Goal: Task Accomplishment & Management: Complete application form

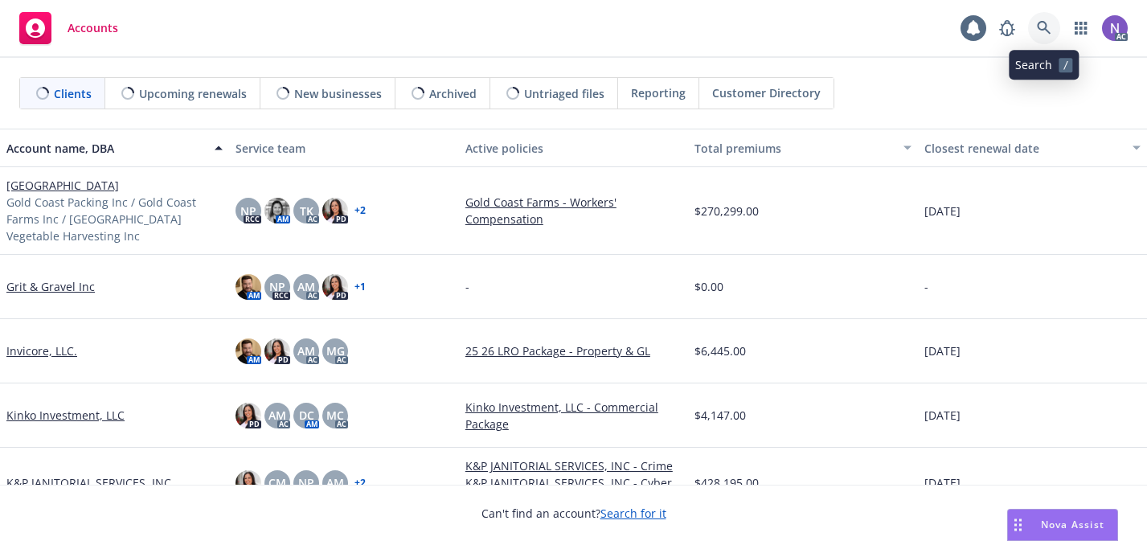
click at [1045, 35] on link at bounding box center [1044, 28] width 32 height 32
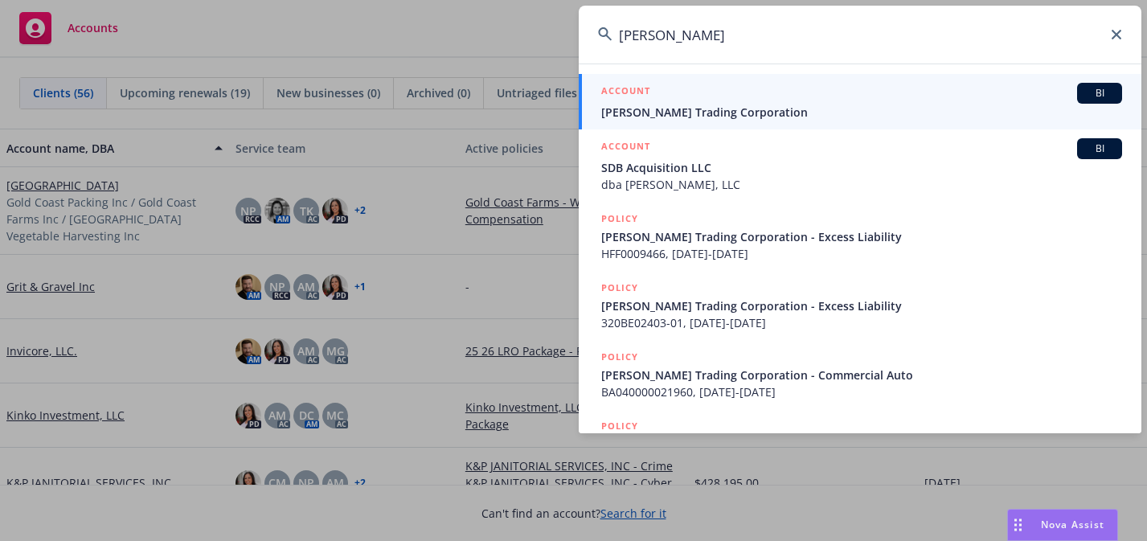
type input "[PERSON_NAME]"
click at [963, 100] on div "ACCOUNT BI" at bounding box center [861, 93] width 521 height 21
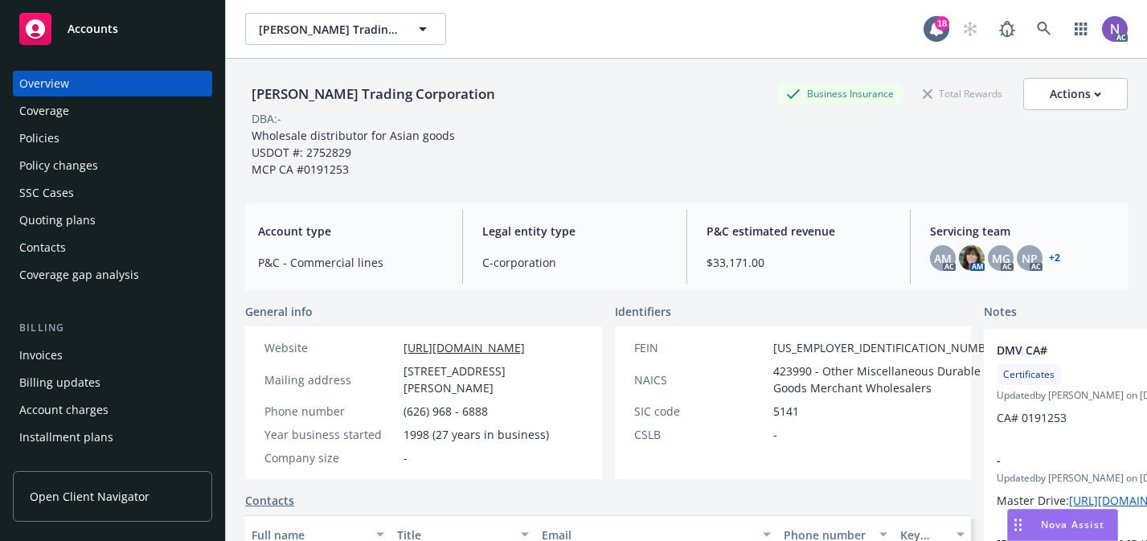
click at [161, 147] on div "Policies" at bounding box center [112, 138] width 186 height 26
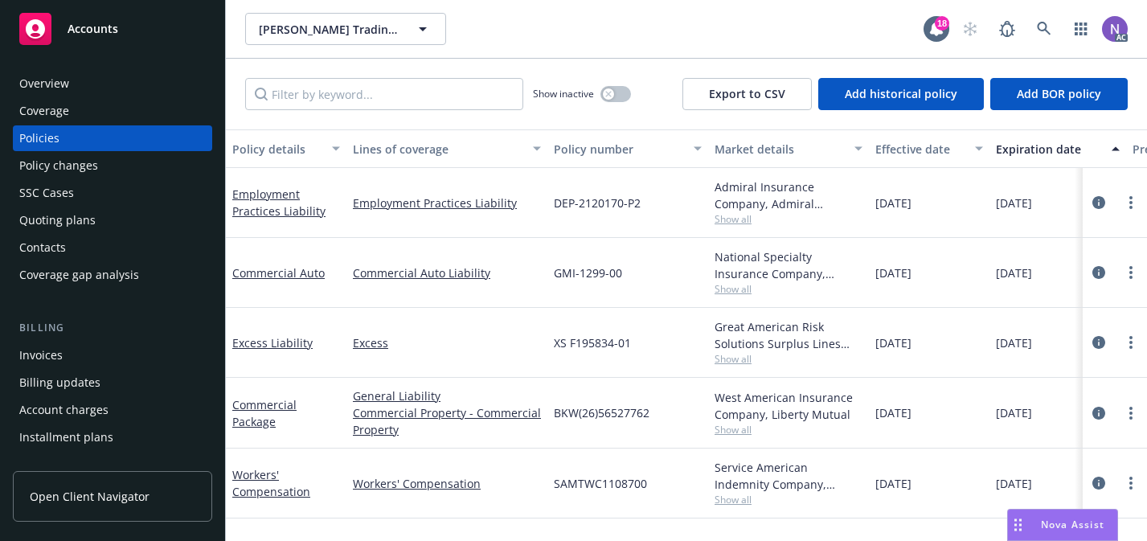
click at [614, 280] on span "GMI-1299-00" at bounding box center [588, 272] width 68 height 17
copy span "GMI-1299-00"
click at [151, 166] on div "Policy changes" at bounding box center [112, 166] width 186 height 26
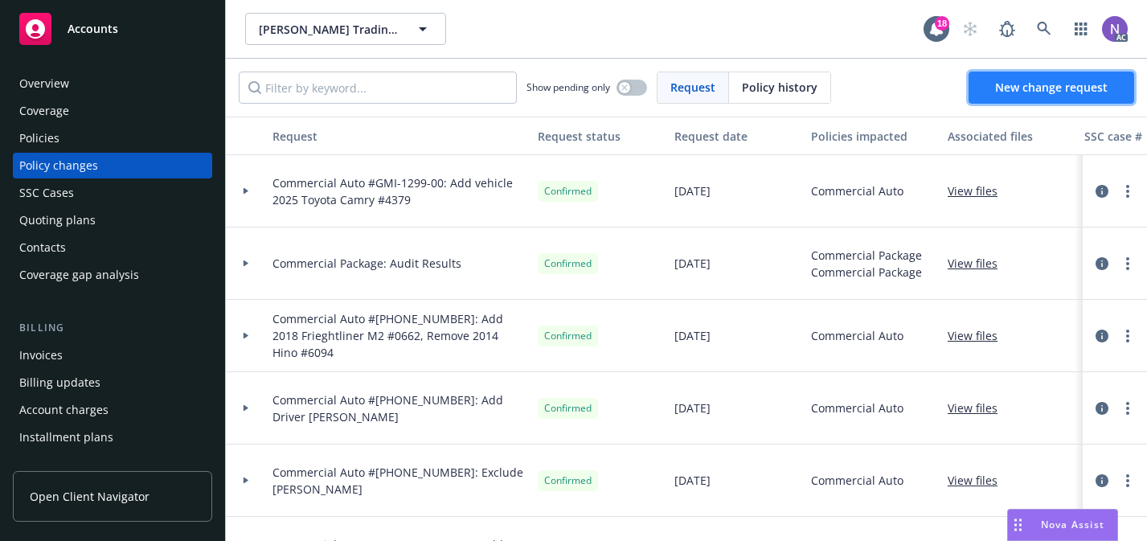
click at [978, 88] on link "New change request" at bounding box center [1051, 88] width 166 height 32
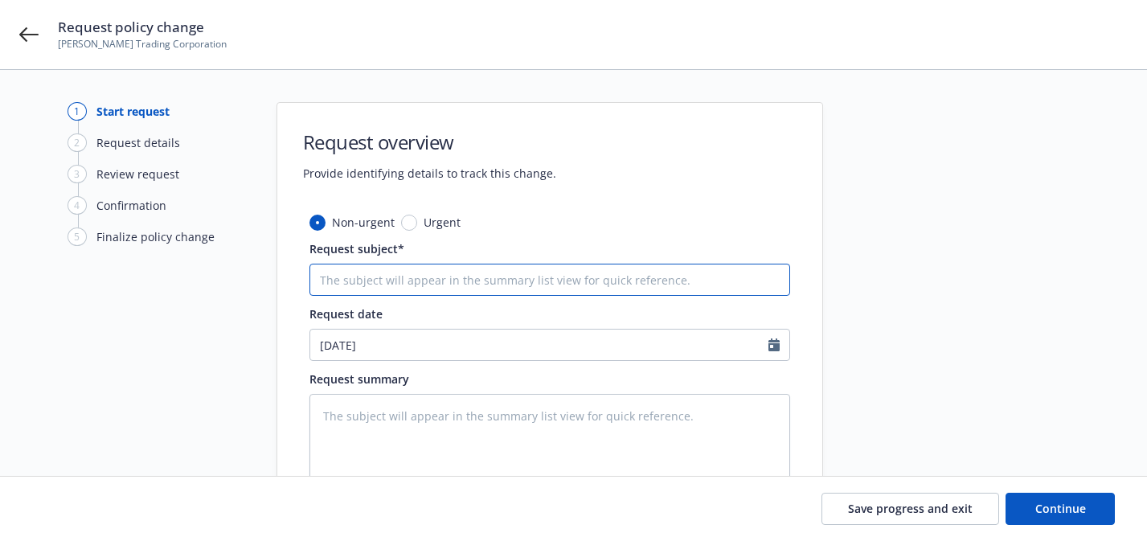
click at [719, 272] on input "Request subject*" at bounding box center [549, 280] width 481 height 32
type textarea "x"
type input "C"
type textarea "x"
type input "CO"
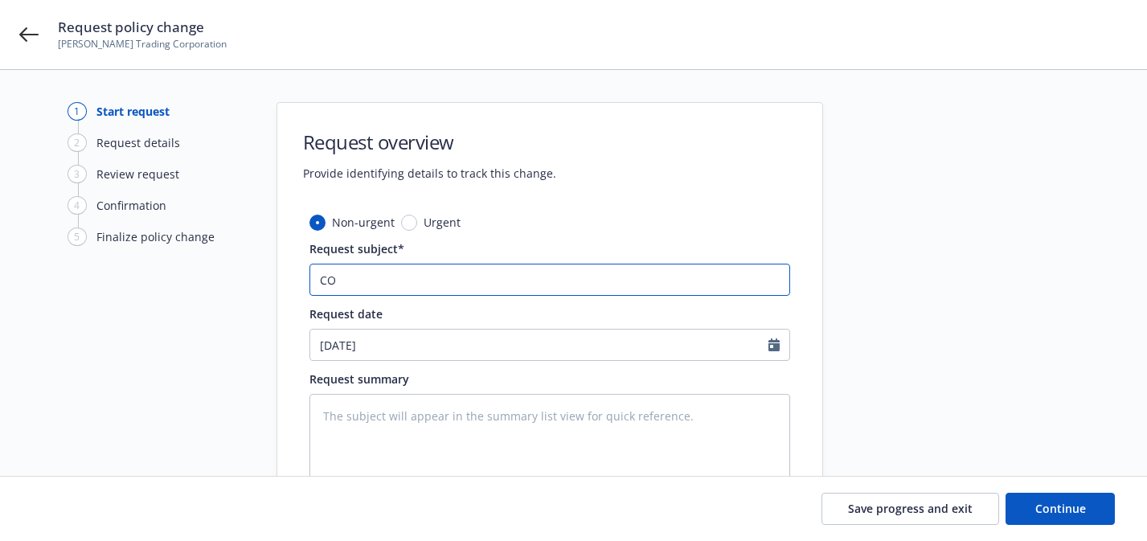
type textarea "x"
type input "COM"
type textarea "x"
type input "COMA"
type textarea "x"
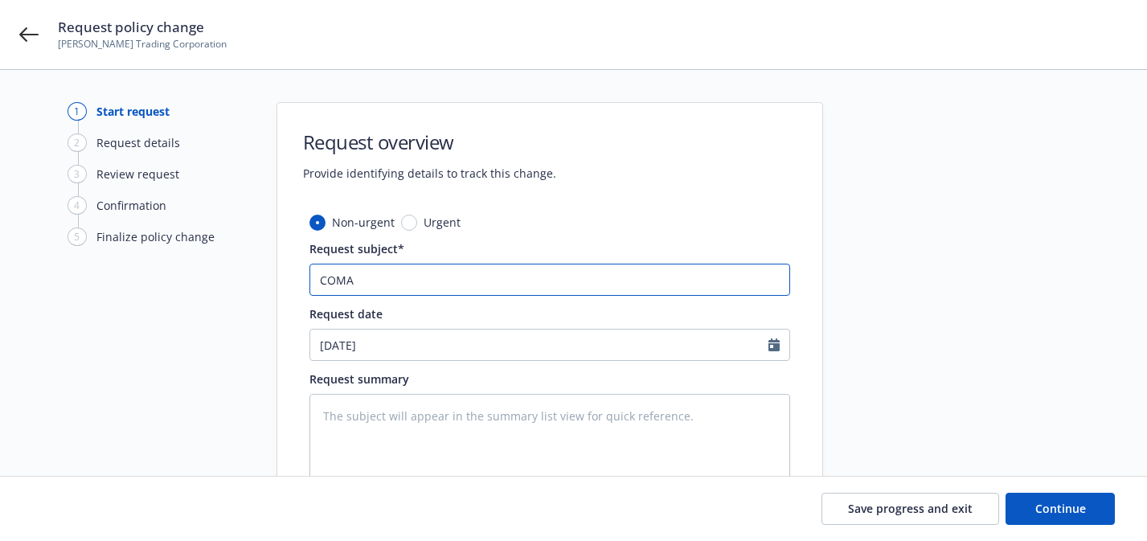
type input "COMAU"
paste input "ommercial Auto"
type textarea "x"
type input "Commercial Auto"
type textarea "x"
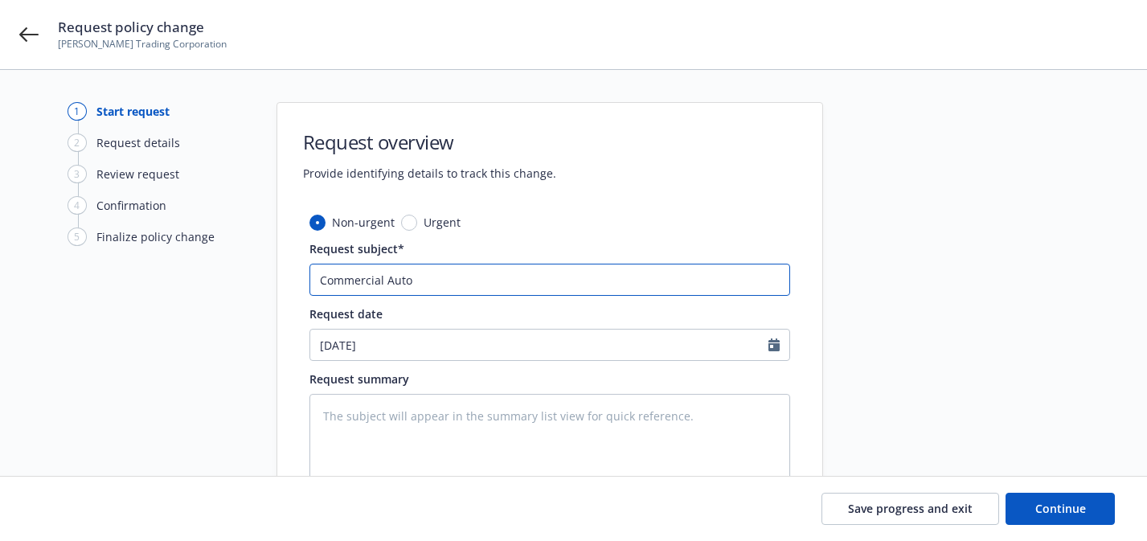
type input "Commercial Auto"
type textarea "x"
type input "Commercial Auto #"
paste input "GMI-1299-00"
type textarea "x"
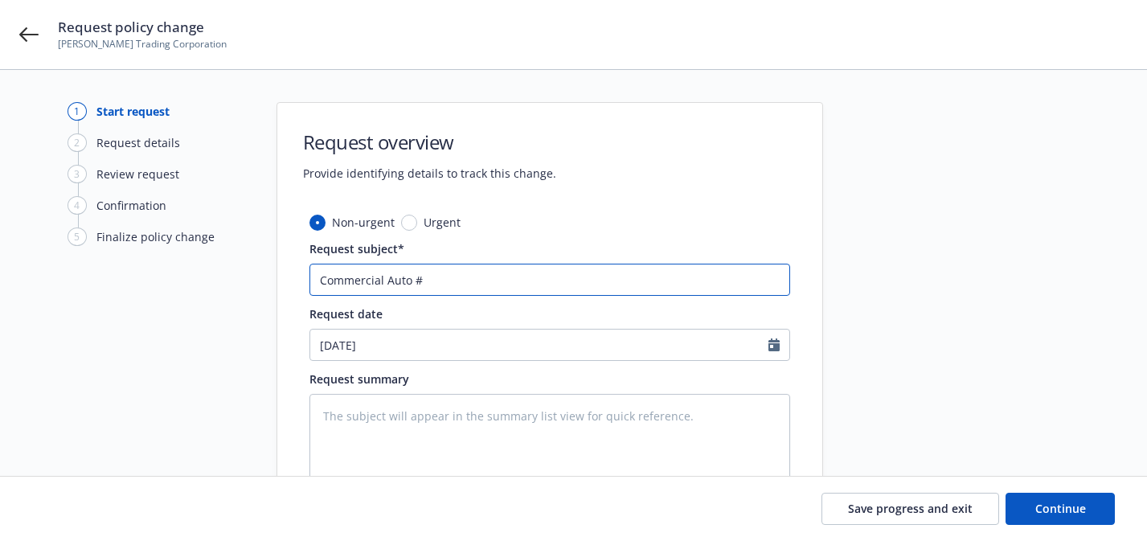
type input "Commercial Auto #GMI-1299-00"
type textarea "x"
type input "Commercial Auto #GMI-1299-00:"
type textarea "x"
type input "Commercial Auto #GMI-1299-00: R"
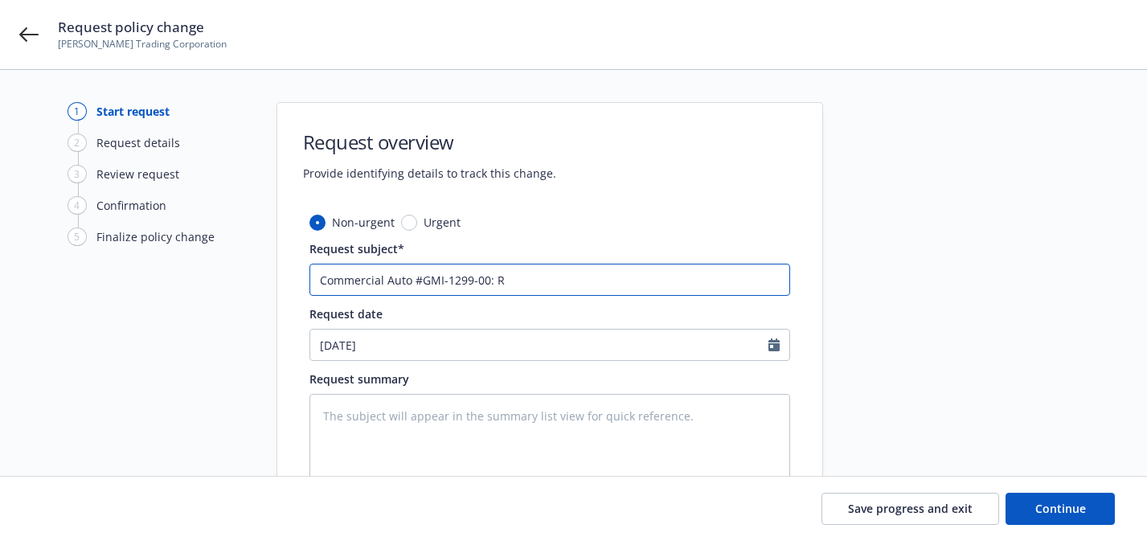
type textarea "x"
type input "Commercial Auto #GMI-1299-00: Re"
type textarea "x"
type input "Commercial Auto #GMI-1299-00: Rem"
type textarea "x"
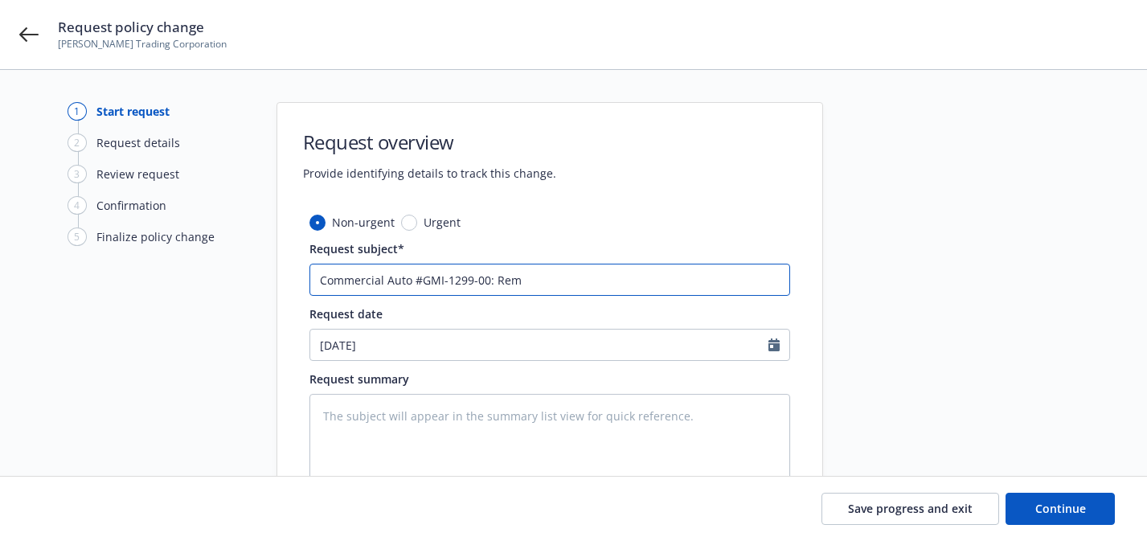
type input "Commercial Auto #GMI-1299-00: Remo"
type textarea "x"
type input "Commercial Auto #GMI-1299-00: Remov"
type textarea "x"
type input "Commercial Auto #GMI-1299-00: Remove"
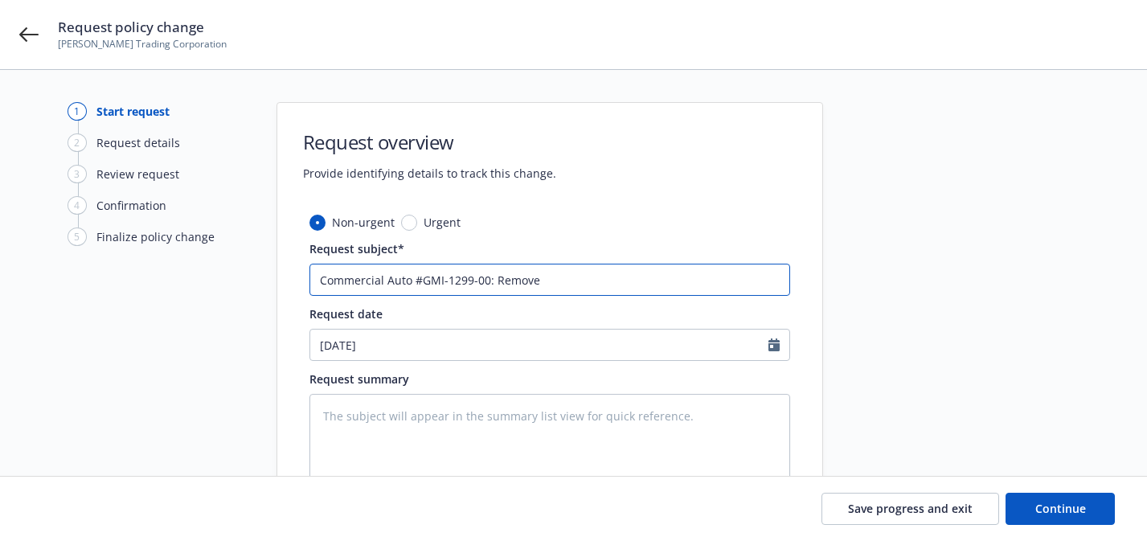
type textarea "x"
type input "Commercial Auto #GMI-1299-00: Remove"
type textarea "x"
type input "Commercial Auto #GMI-1299-00: Remove V"
type textarea "x"
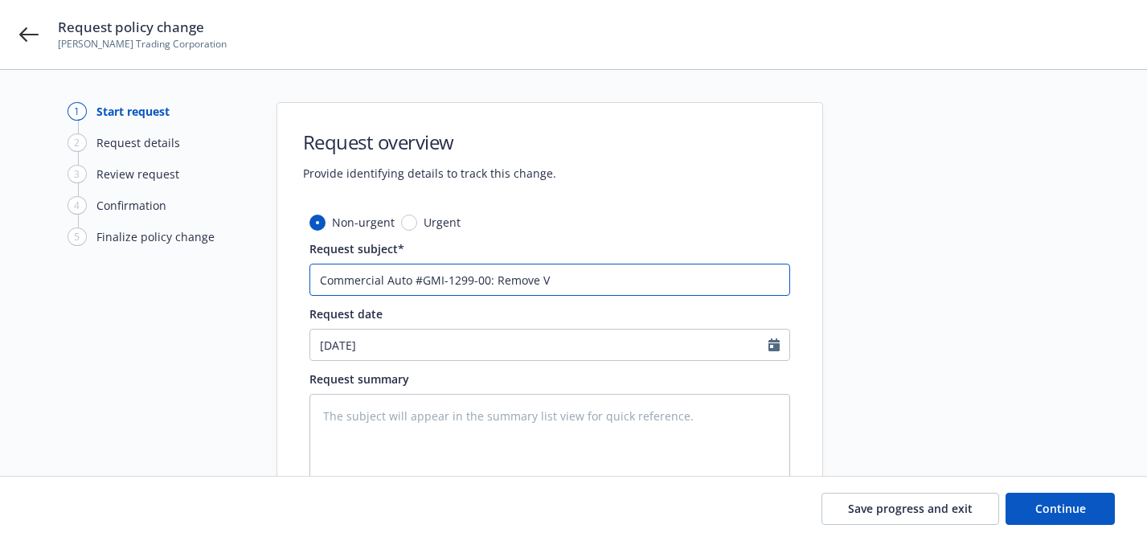
type input "Commercial Auto #GMI-1299-00: Remove Ve"
type textarea "x"
type input "Commercial Auto #GMI-1299-00: Remove Veh"
type textarea "x"
type input "Commercial Auto #GMI-1299-00: Remove Vehi"
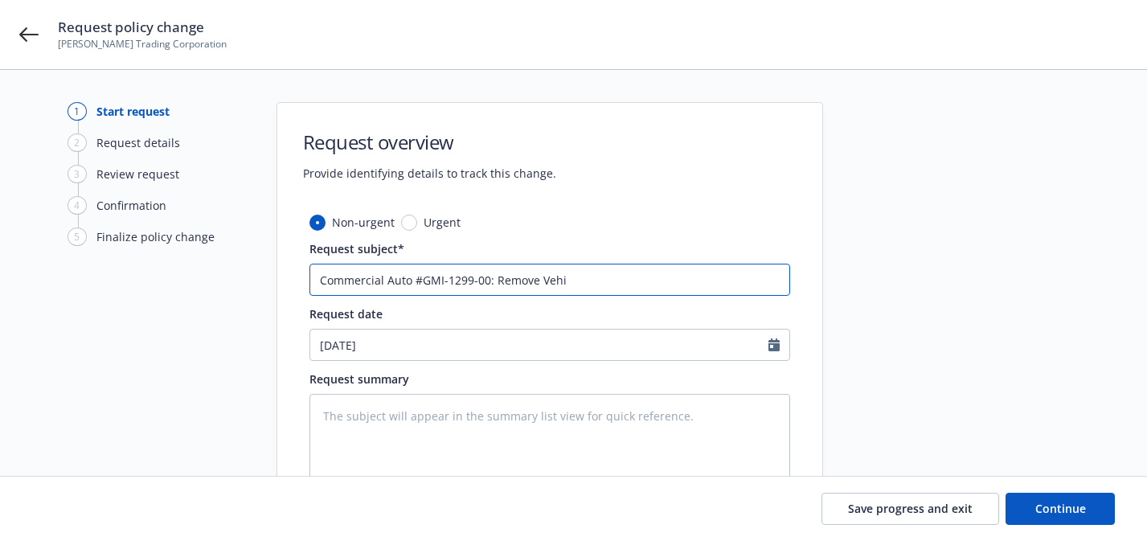
type textarea "x"
type input "Commercial Auto #GMI-1299-00: Remove Vehicl"
type textarea "x"
type input "Commercial Auto #GMI-1299-00: Remove Vehicle"
type textarea "x"
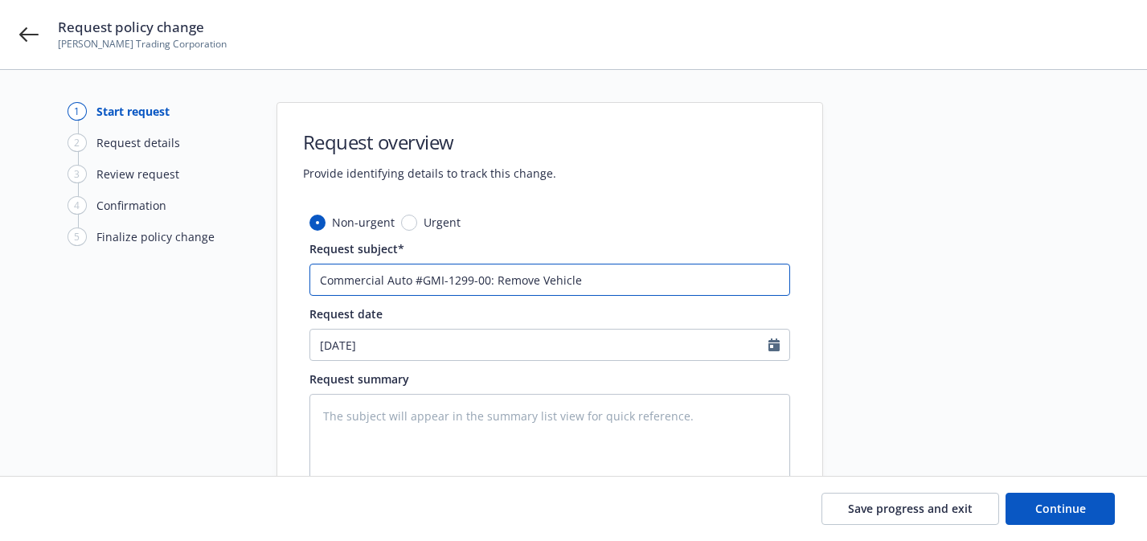
type input "Commercial Auto #GMI-1299-00: Remove Vehicle"
type textarea "x"
type input "Commercial Auto #GMI-1299-00: Remove Vehicle 20"
type textarea "x"
type input "Commercial Auto #GMI-1299-00: Remove Vehicle 201"
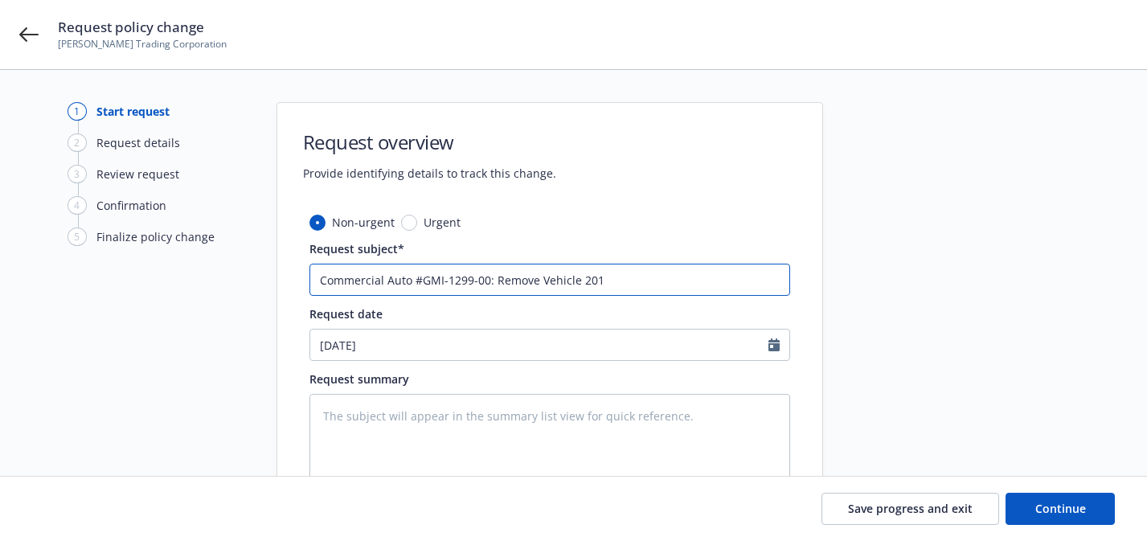
type textarea "x"
type input "Commercial Auto #GMI-1299-00: Remove Vehicle 2018"
type textarea "x"
type input "Commercial Auto #GMI-1299-00: Remove Vehicle 2018"
type textarea "x"
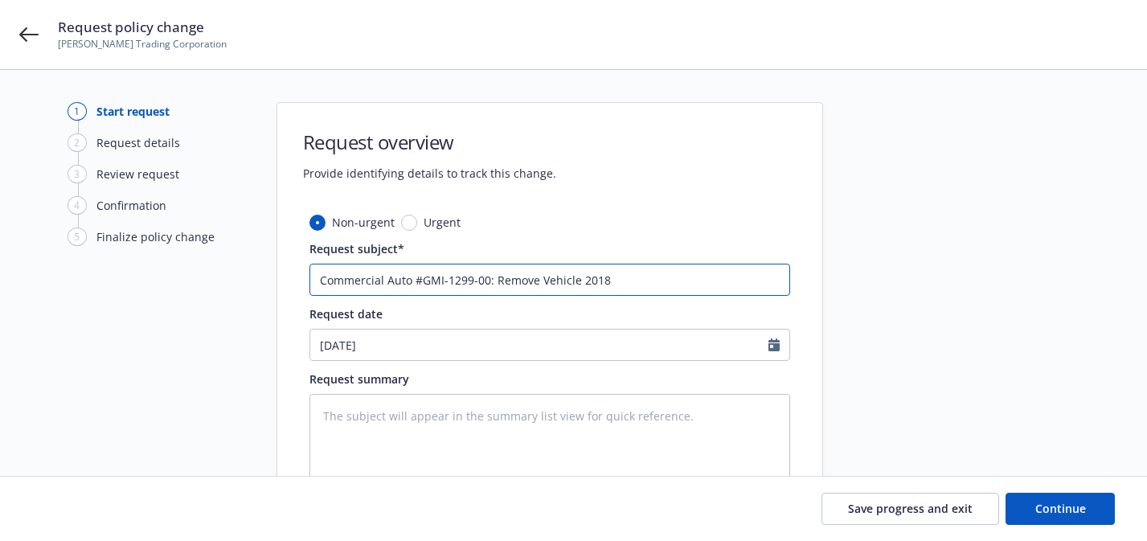
type input "Commercial Auto #GMI-1299-00: Remove Vehicle 2018 T"
type textarea "x"
type input "Commercial Auto #GMI-1299-00: Remove Vehicle 2018 To"
type textarea "x"
type input "Commercial Auto #GMI-1299-00: Remove Vehicle 2018 Toy"
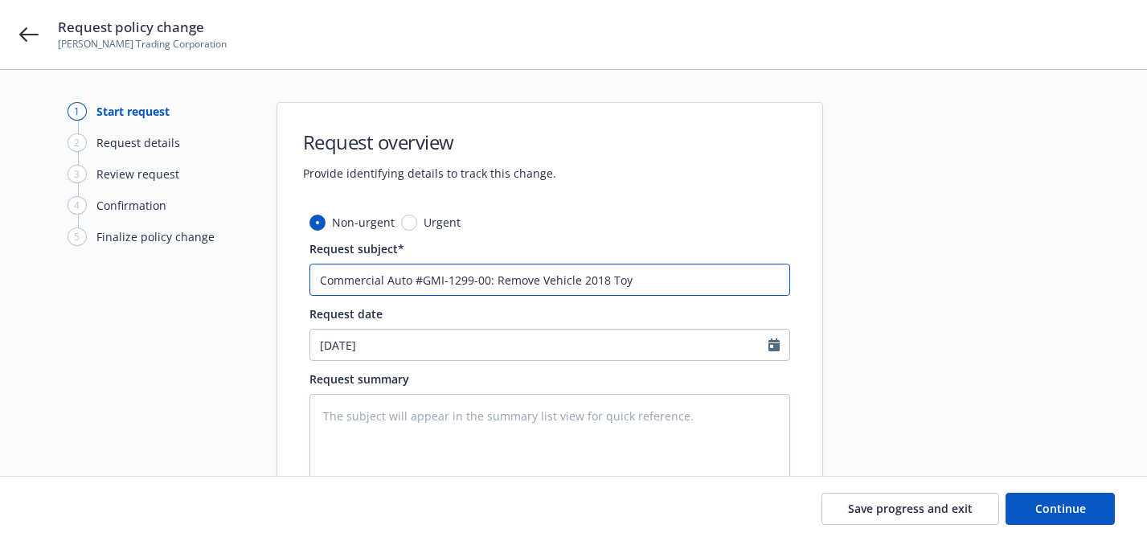
type textarea "x"
type input "Commercial Auto #GMI-1299-00: Remove Vehicle 2018 Toyo"
type textarea "x"
type input "Commercial Auto #GMI-1299-00: Remove Vehicle 2018 Toyot"
type textarea "x"
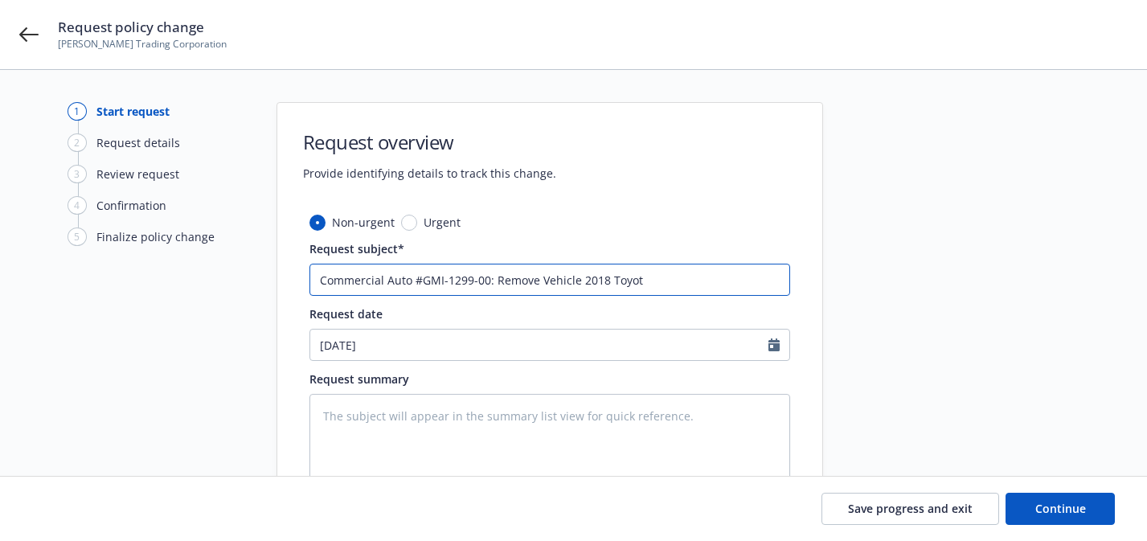
type input "Commercial Auto #GMI-1299-00: Remove Vehicle 2018 Toyota"
type textarea "x"
type input "Commercial Auto #GMI-1299-00: Remove Vehicle 2018 Toyota"
type textarea "x"
type input "Commercial Auto #GMI-1299-00: Remove Vehicle 2018 Toyota C"
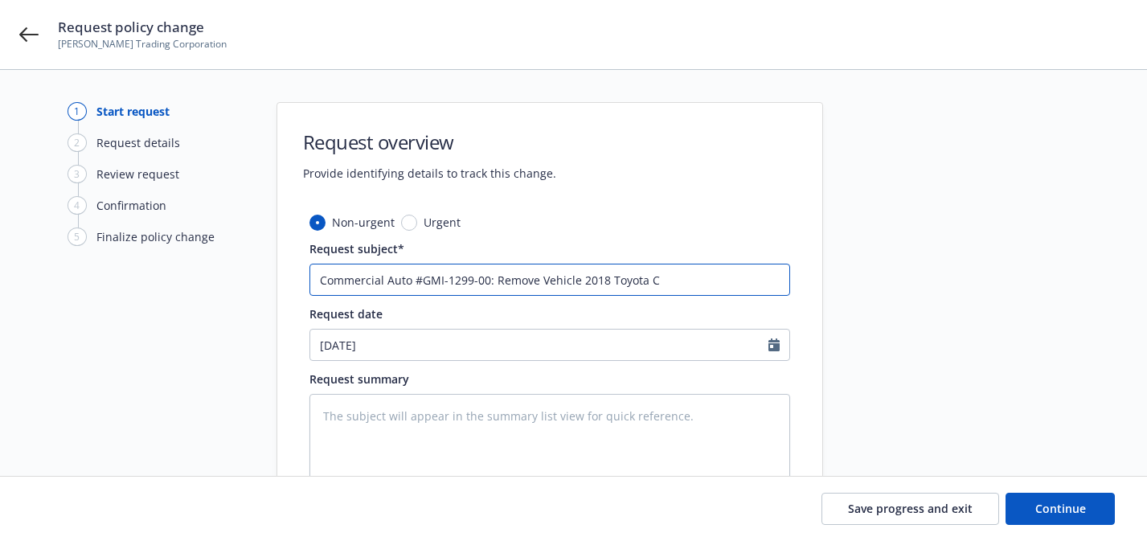
type textarea "x"
type input "Commercial Auto #GMI-1299-00: Remove Vehicle 2018 Toyota Ca"
type textarea "x"
type input "Commercial Auto #GMI-1299-00: Remove Vehicle 2018 Toyota Cam"
type textarea "x"
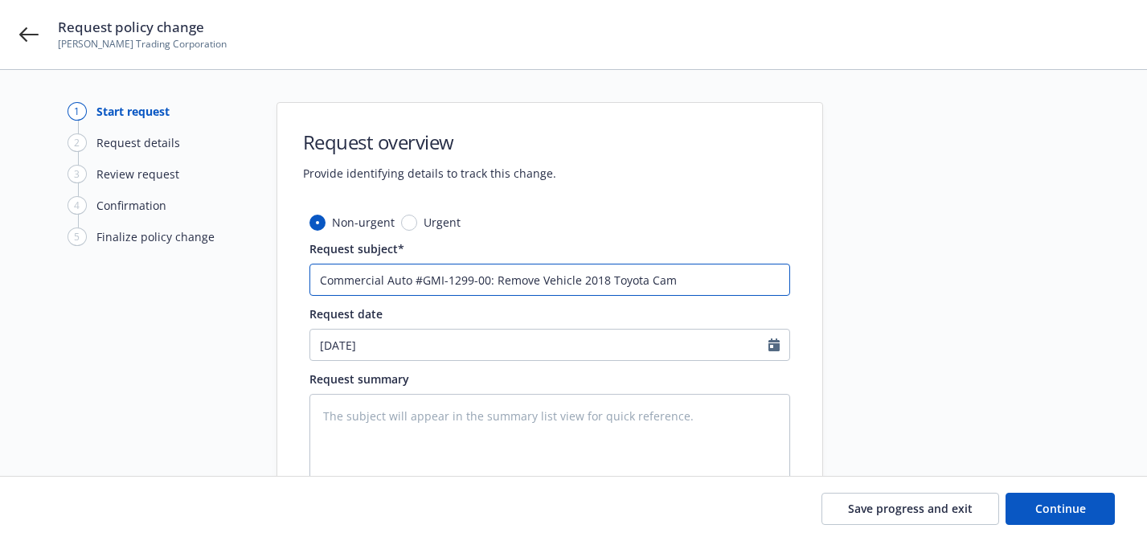
type input "Commercial Auto #GMI-1299-00: Remove Vehicle 2018 Toyota Camr"
type textarea "x"
type input "Commercial Auto #GMI-1299-00: Remove Vehicle 2018 Toyota Camry"
type textarea "x"
type input "Commercial Auto #GMI-1299-00: Remove Vehicle 2018 Toyota Camry"
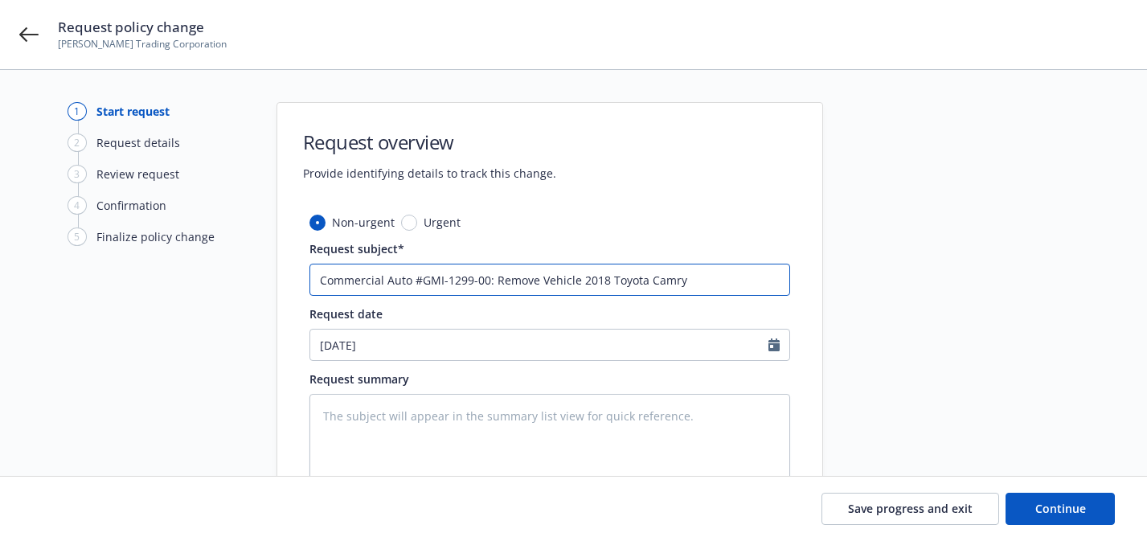
type textarea "x"
type input "Commercial Auto #GMI-1299-00: Remove Vehicle 2018 Toyota Camry a"
type textarea "x"
type input "Commercial Auto #GMI-1299-00: Remove Vehicle 2018 Toyota Camry an"
type textarea "x"
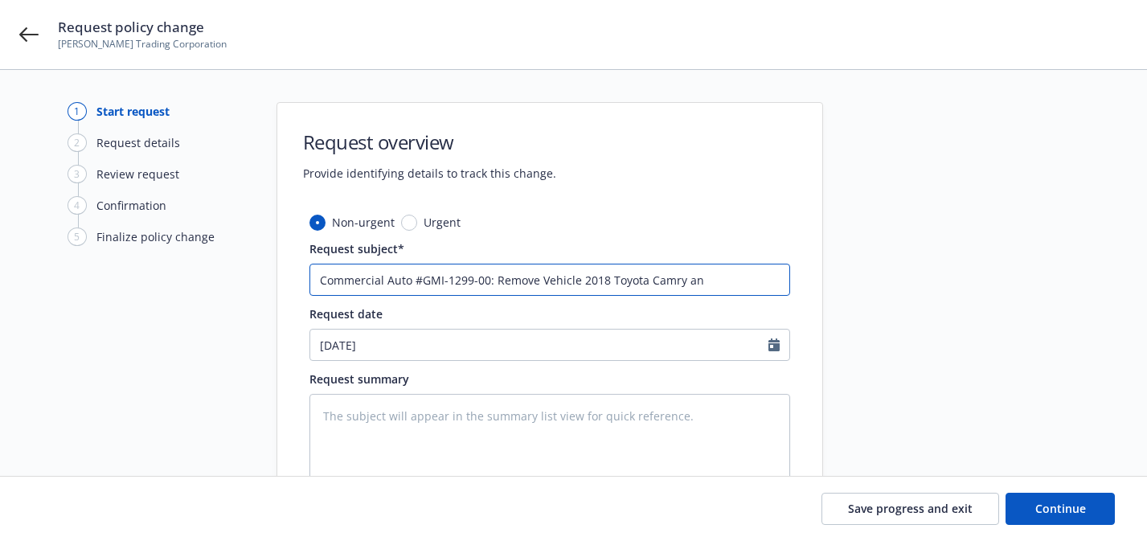
type input "Commercial Auto #GMI-1299-00: Remove Vehicle 2018 Toyota Camry and"
type textarea "x"
type input "Commercial Auto #GMI-1299-00: Remove Vehicle 2018 Toyota Camry and"
type textarea "x"
type input "Commercial Auto #GMI-1299-00: Remove Vehicle 2018 Toyota Camry and D"
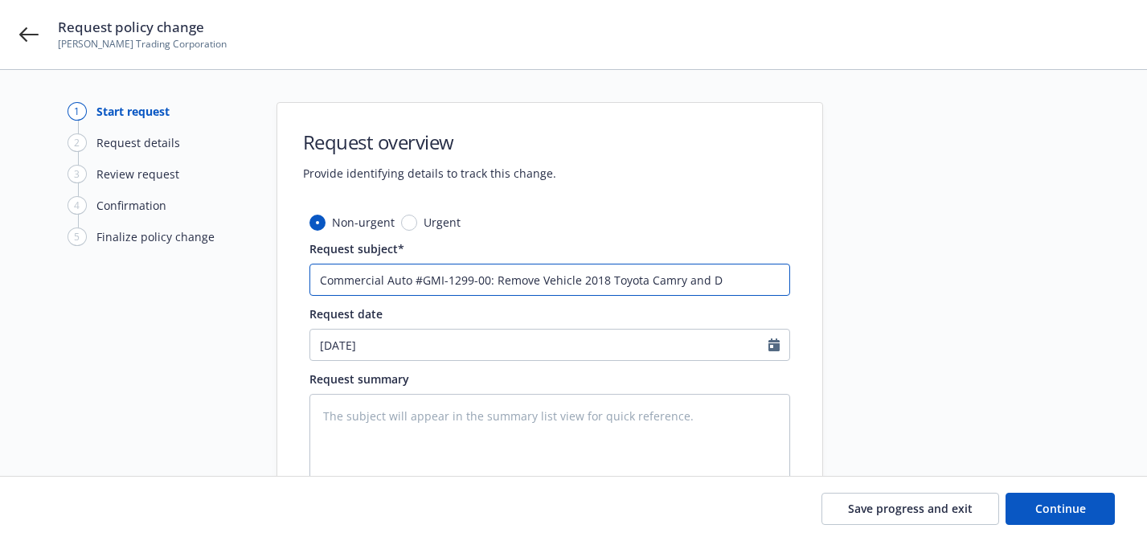
type textarea "x"
type input "Commercial Auto #GMI-1299-00: Remove Vehicle 2018 Toyota Camry and Dr"
type textarea "x"
type input "Commercial Auto #GMI-1299-00: Remove Vehicle 2018 Toyota Camry and Dri"
type textarea "x"
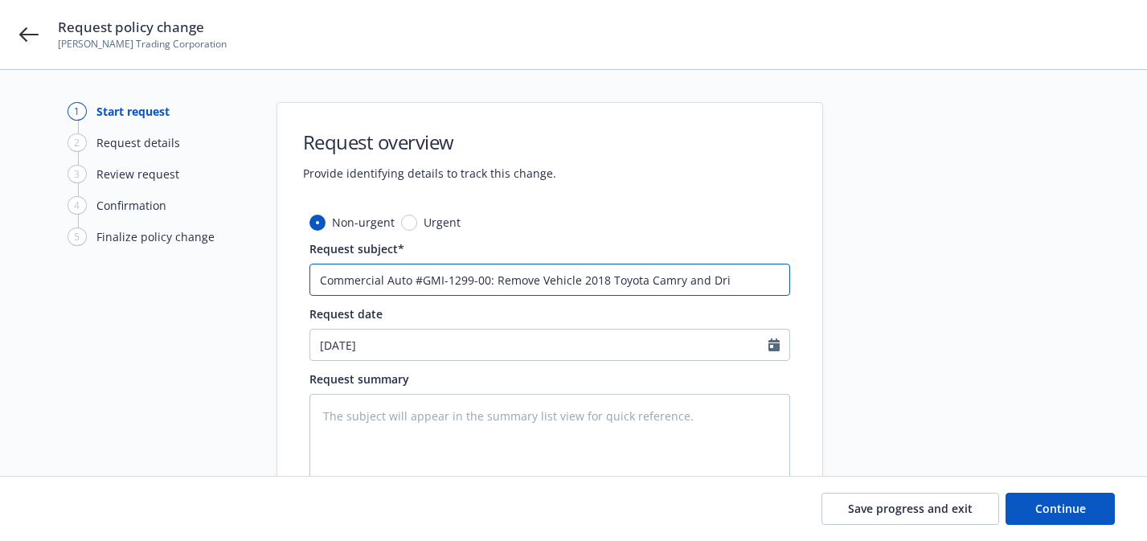
type input "Commercial Auto #GMI-1299-00: Remove Vehicle 2018 Toyota Camry and Driv"
type textarea "x"
type input "Commercial Auto #GMI-1299-00: Remove Vehicle 2018 Toyota Camry and Driver"
type textarea "x"
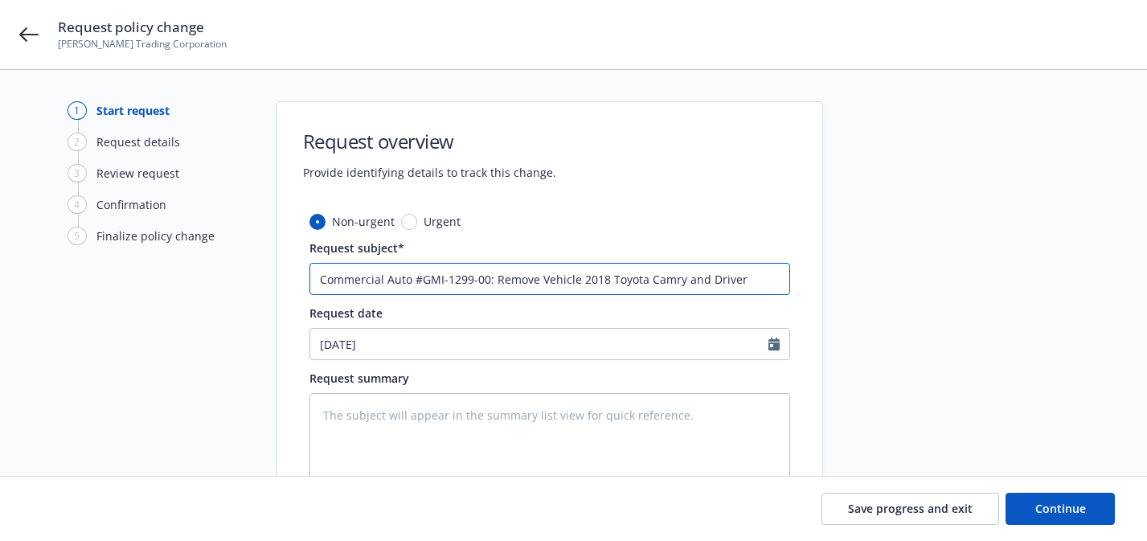
type input "Commercial Auto #GMI-1299-00: Remove Vehicle 2018 Toyota Camry and Driver"
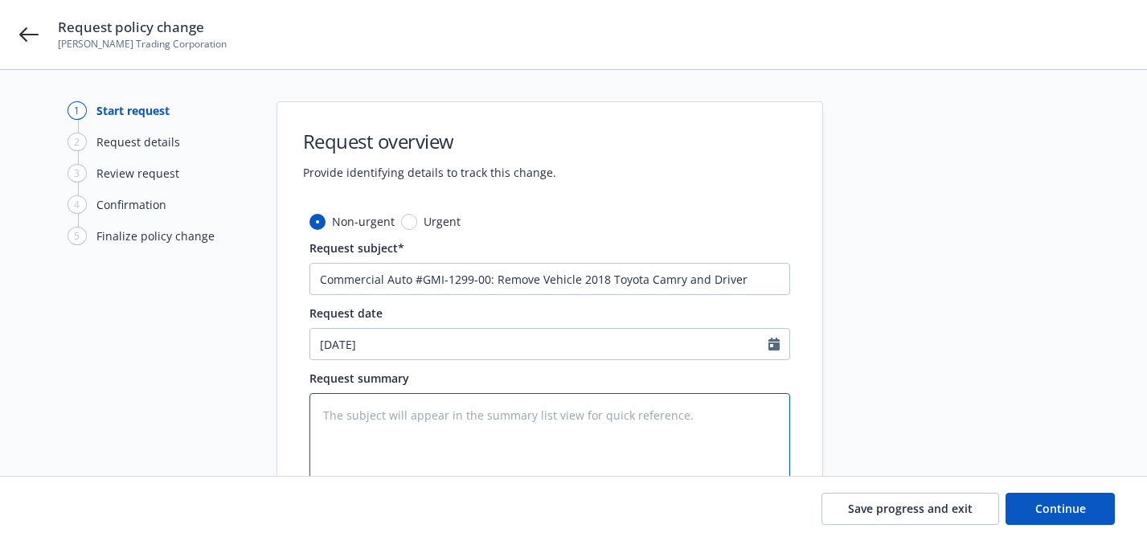
click at [422, 419] on textarea at bounding box center [549, 440] width 481 height 95
paste textarea "GMI-1299-00"
type textarea "x"
type textarea "GMI-1299-00"
type textarea "x"
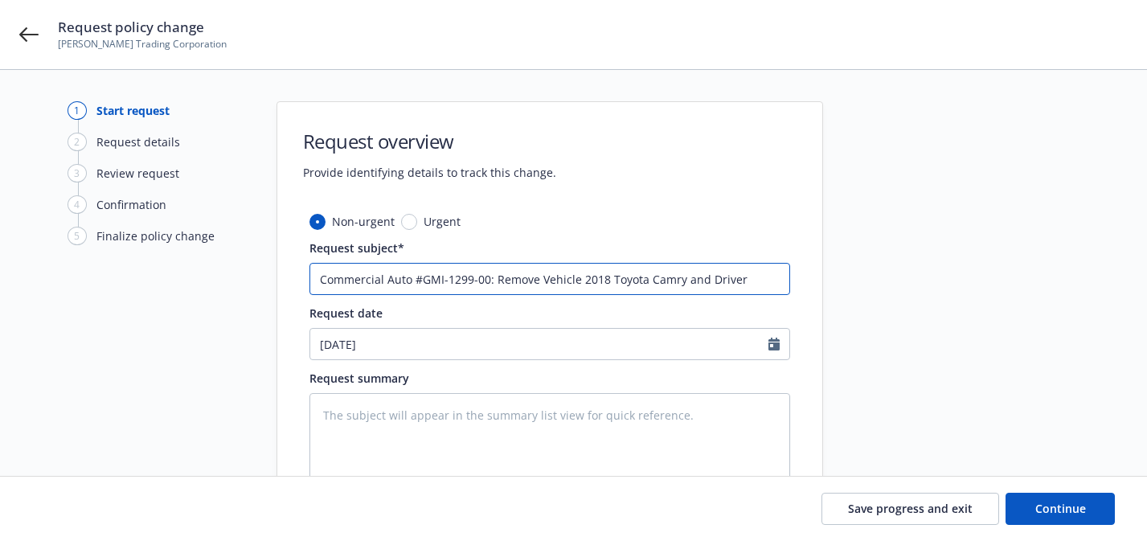
click at [772, 293] on input "Commercial Auto #GMI-1299-00: Remove Vehicle 2018 Toyota Camry and Driver" at bounding box center [549, 279] width 481 height 32
paste input "[PERSON_NAME]"
type textarea "x"
type input "Commercial Auto #GMI-1299-00: Remove Vehicle 2018 Toyota Camry and Driver [PERS…"
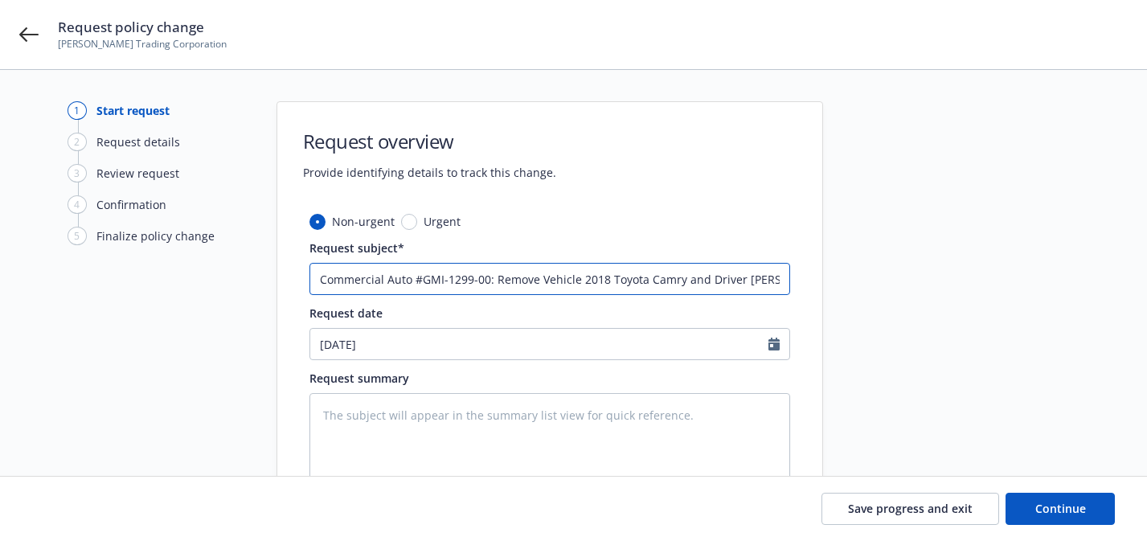
scroll to position [3, 0]
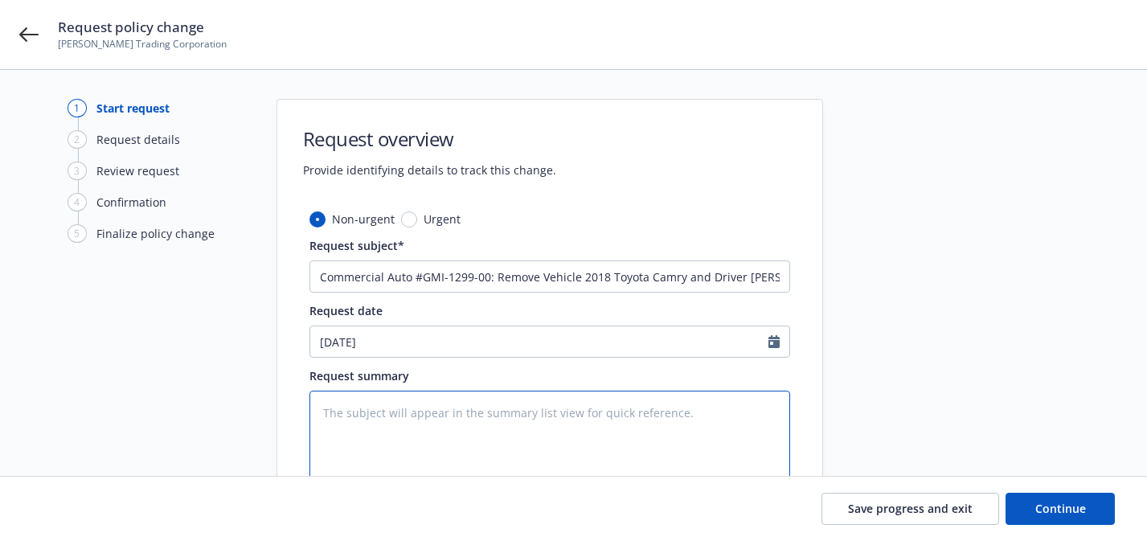
click at [583, 391] on textarea at bounding box center [549, 438] width 481 height 95
click at [579, 436] on textarea at bounding box center [549, 438] width 481 height 95
type textarea "x"
type textarea "R"
paste textarea "remove the 2018 Toyota Camry from our insurance? We sold the car to Carmax on8-…"
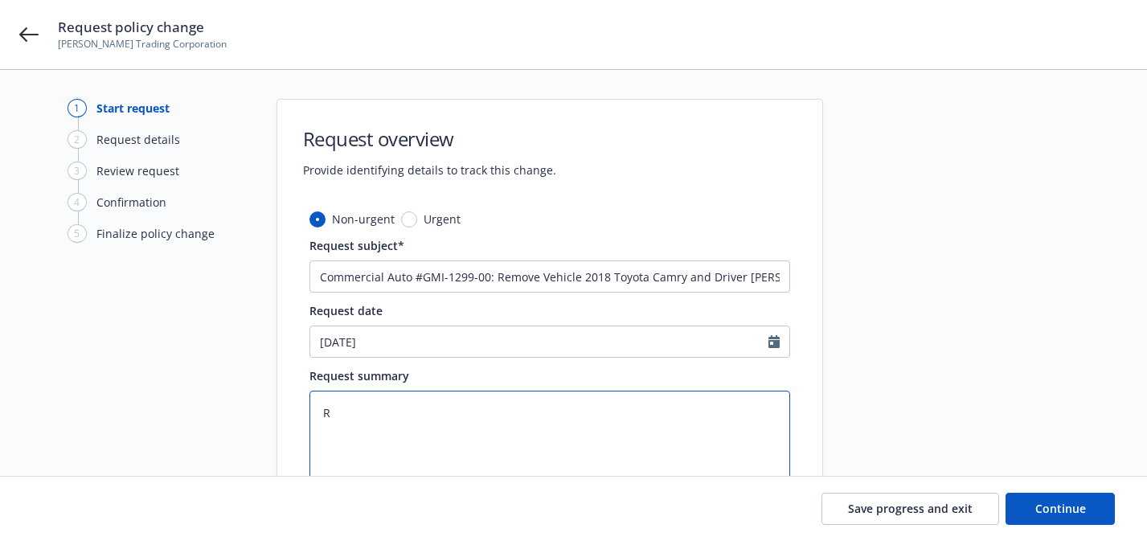
type textarea "x"
type textarea "Rremove the 2018 Toyota Camry from our insurance? We sold the car to Carmax on8…"
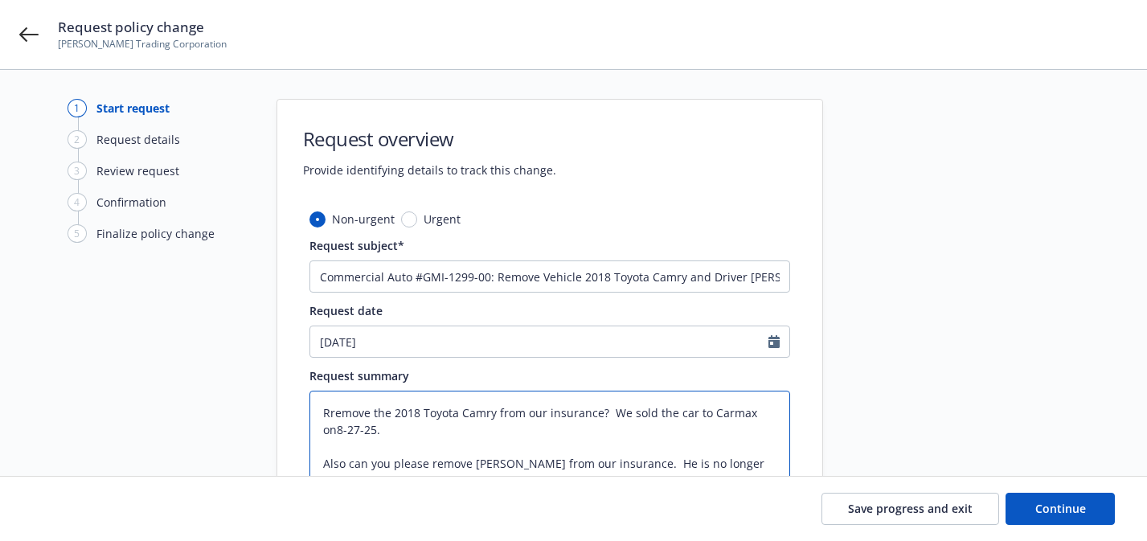
click at [333, 413] on textarea "Rremove the 2018 Toyota Camry from our insurance? We sold the car to Carmax on8…" at bounding box center [549, 447] width 481 height 112
type textarea "x"
type textarea "Remove the 2018 Toyota Camry from our insurance? We sold the car to Carmax on8-…"
drag, startPoint x: 424, startPoint y: 429, endPoint x: 590, endPoint y: 411, distance: 166.5
click at [590, 411] on textarea "Remove the 2018 Toyota Camry from our insurance? We sold the car to Carmax on8-…" at bounding box center [549, 447] width 481 height 112
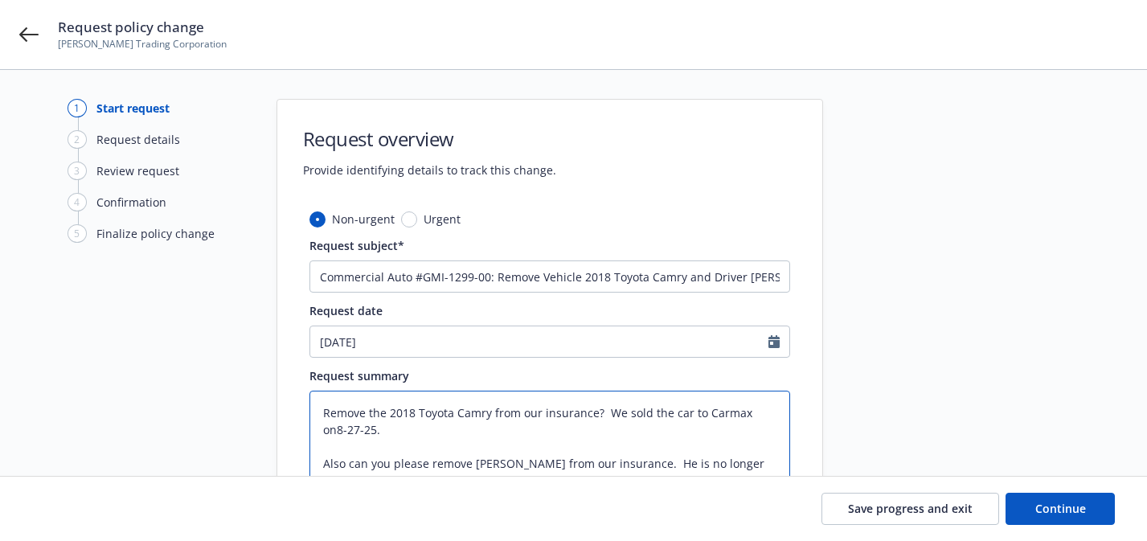
click at [685, 426] on textarea "Remove the 2018 Toyota Camry from our insurance? We sold the car to Carmax on8-…" at bounding box center [549, 447] width 481 height 112
drag, startPoint x: 759, startPoint y: 416, endPoint x: 606, endPoint y: 406, distance: 153.0
click at [606, 406] on textarea "Remove the 2018 Toyota Camry from our insurance? We sold the car to Carmax on8-…" at bounding box center [549, 447] width 481 height 112
type textarea "x"
type textarea "Remove the 2018 Toyota Camry from our insurance? [DATE]. Also can you please re…"
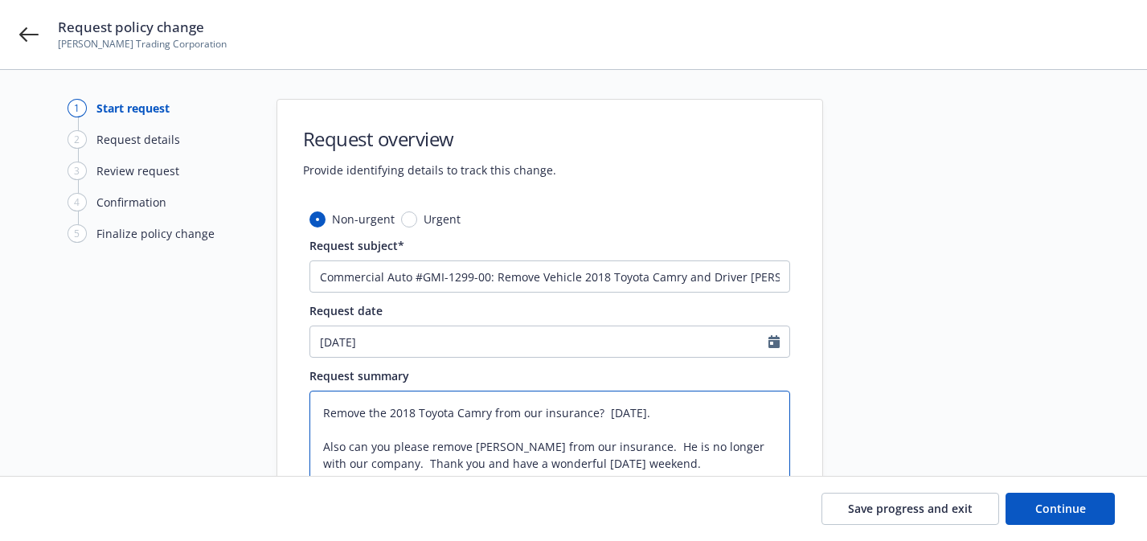
type textarea "x"
type textarea "Remove the 2018 Toyota Camry from our insurance? [DATE]. Also can you please re…"
type textarea "x"
type textarea "Remove the 2018 Toyota Camry from our insurance?[DATE]. Also can you please rem…"
type textarea "x"
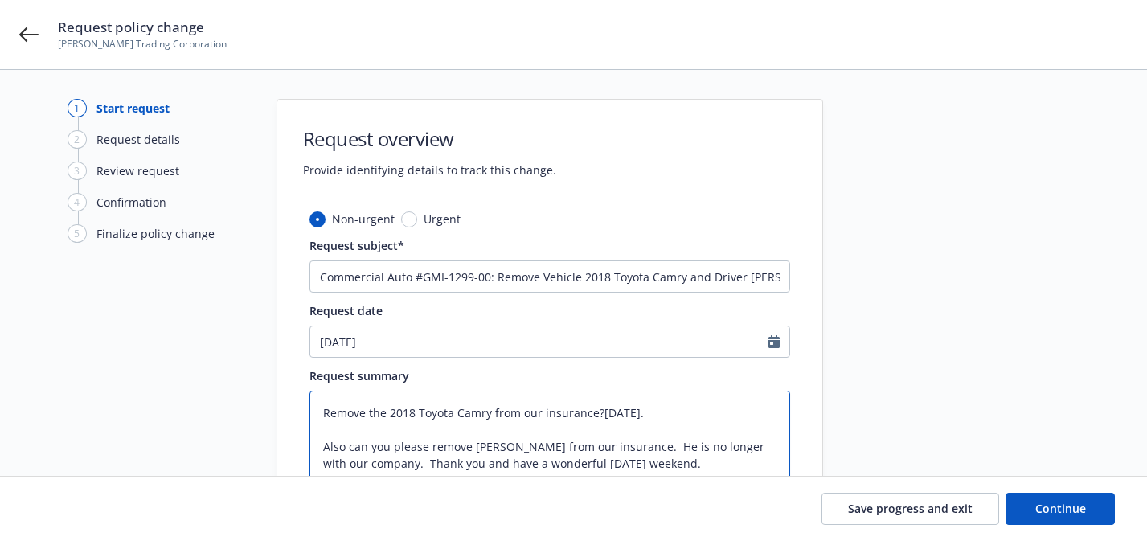
type textarea "Remove the 2018 Toyota Camry from our insurance8-27-25. Also can you please rem…"
type textarea "x"
type textarea "Remove the 2018 Toyota Camry from our insuranc8-27-25. Also can you please remo…"
type textarea "x"
type textarea "Remove the 2018 Toyota Camry from our insuran8-27-25. Also can you please remov…"
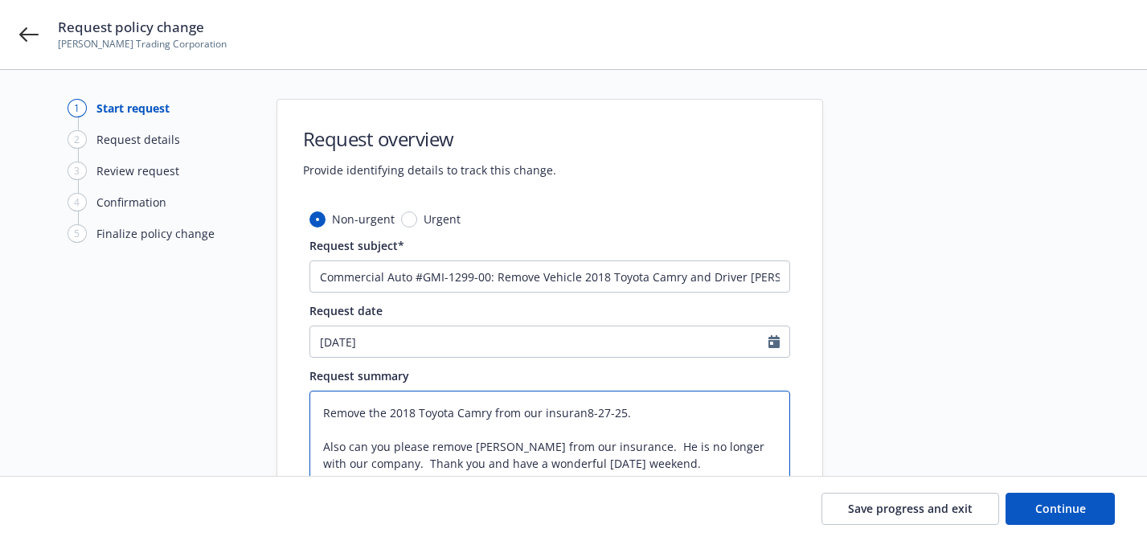
type textarea "x"
type textarea "Remove the 2018 Toyota Camry from our insura8-27-25. Also can you please remove…"
type textarea "x"
type textarea "Remove the 2018 Toyota Camry from our insur8-27-25. Also can you please remove …"
type textarea "x"
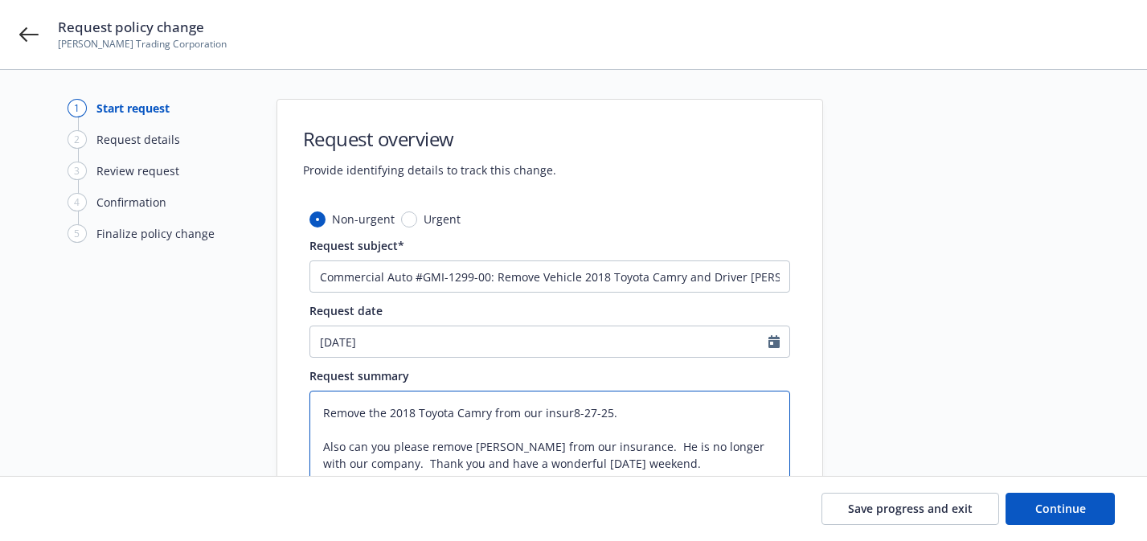
type textarea "Remove the 2018 Toyota Camry from our insu8-27-25. Also can you please remove […"
type textarea "x"
type textarea "Remove the 2018 Toyota Camry from our ins8-27-25. Also can you please remove [P…"
type textarea "x"
type textarea "Remove the 2018 Toyota Camry from our in8-27-25. Also can you please remove [PE…"
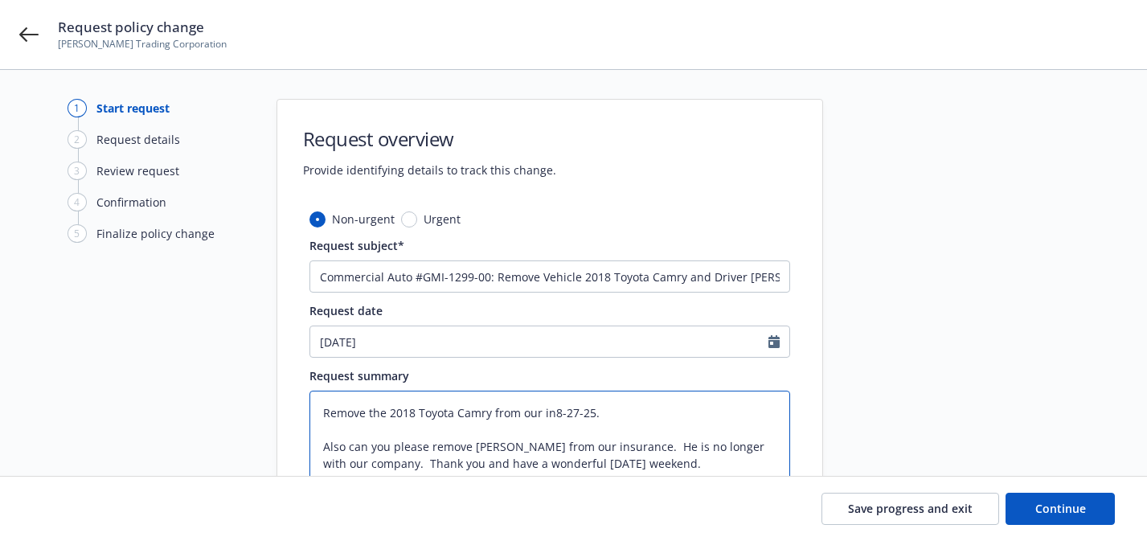
type textarea "x"
type textarea "Remove the 2018 Toyota Camry from our i8-27-25. Also can you please remove [PER…"
type textarea "x"
type textarea "Remove the 2018 Toyota Camry from our [DATE]. Also can you please remove [PERSO…"
type textarea "x"
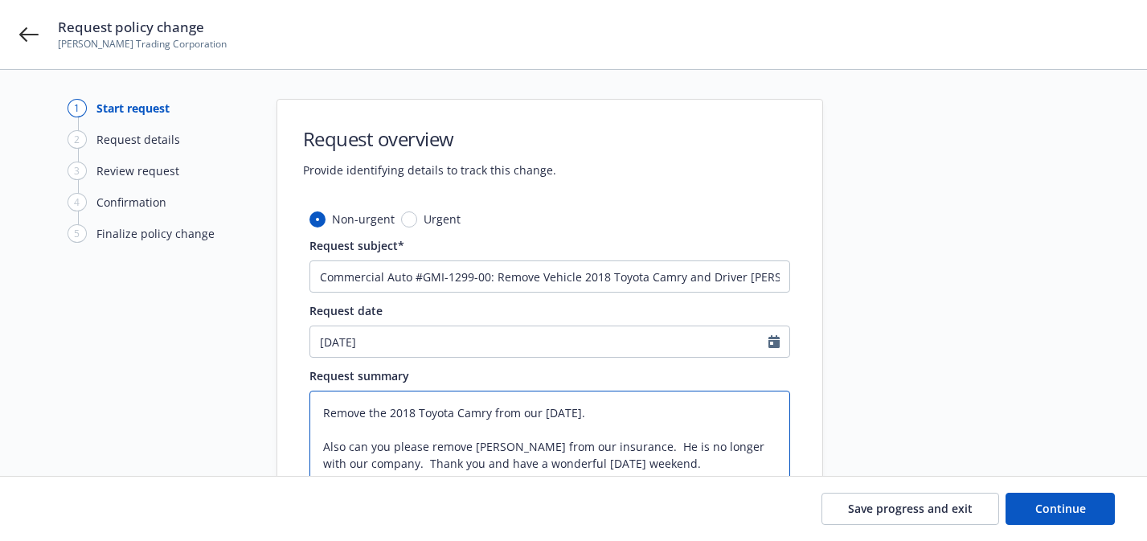
type textarea "Remove the 2018 Toyota Camry from our8-27-25. Also can you please remove [PERSO…"
type textarea "x"
type textarea "Remove the 2018 Toyota Camry from ou8-27-25. Also can you please remove [PERSON…"
type textarea "x"
type textarea "Remove the 2018 Toyota Camry from o8-27-25. Also can you please remove [PERSON_…"
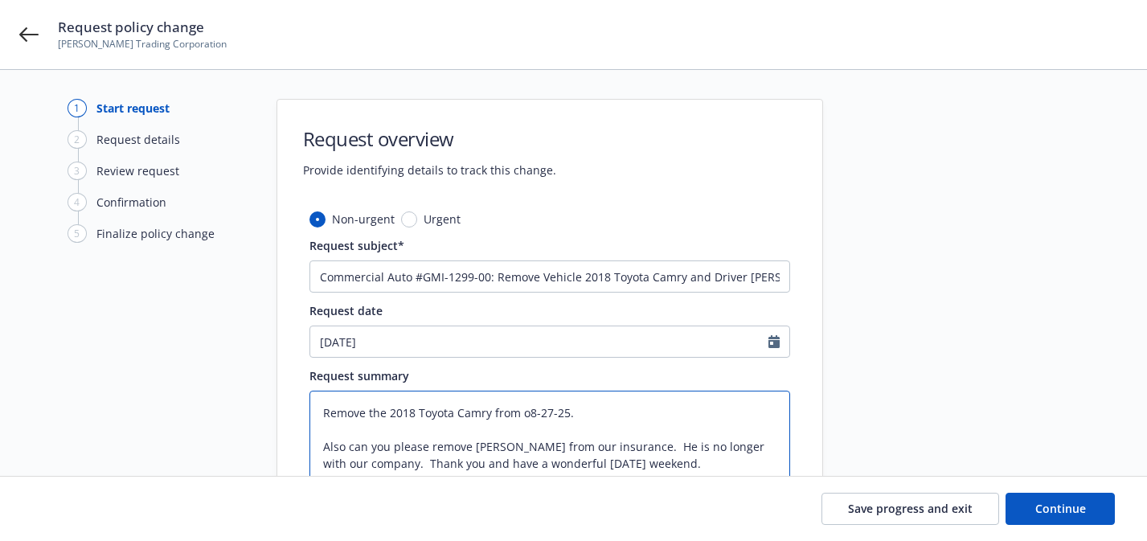
type textarea "x"
type textarea "Remove the 2018 Toyota Camry from [DATE]. Also can you please remove [PERSON_NA…"
type textarea "x"
type textarea "Remove the 2018 Toyota Camry from8-27-25. Also can you please remove [PERSON_NA…"
type textarea "x"
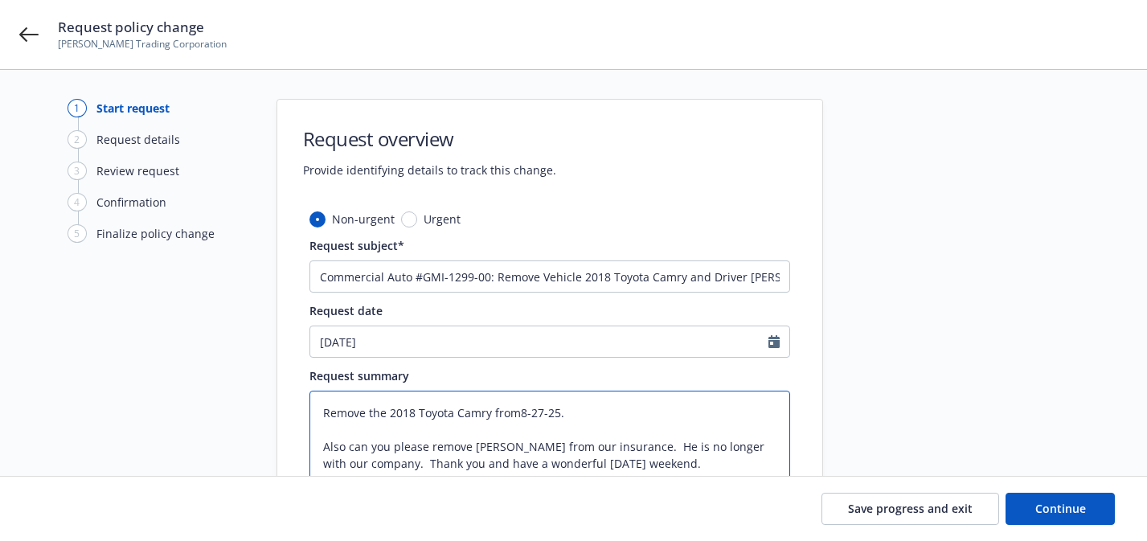
type textarea "Remove the 2018 Toyota Camry fro8-27-25. Also can you please remove [PERSON_NAM…"
type textarea "x"
type textarea "Remove the 2018 Toyota Camry [DATE]. Also can you please remove [PERSON_NAME] f…"
type textarea "x"
type textarea "Remove the 2018 Toyota Camry f8-27-25. Also can you please remove [PERSON_NAME]…"
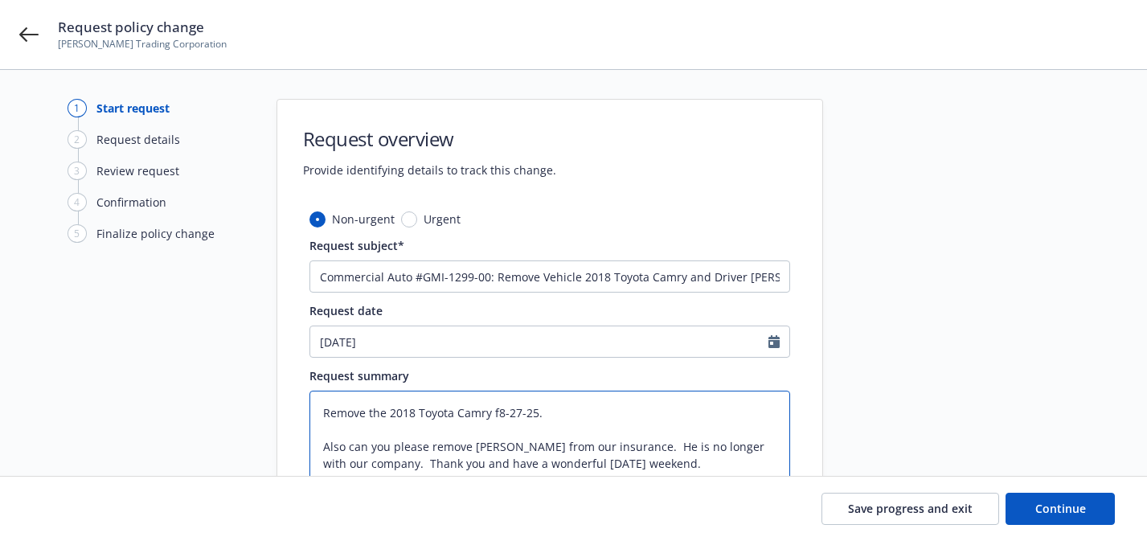
type textarea "x"
type textarea "Remove the 2018 Toyota Camry [DATE]. Also can you please remove [PERSON_NAME] f…"
type textarea "x"
type textarea "Remove the 2018 Toyota Camry8-27-25. Also can you please remove [PERSON_NAME] f…"
type textarea "x"
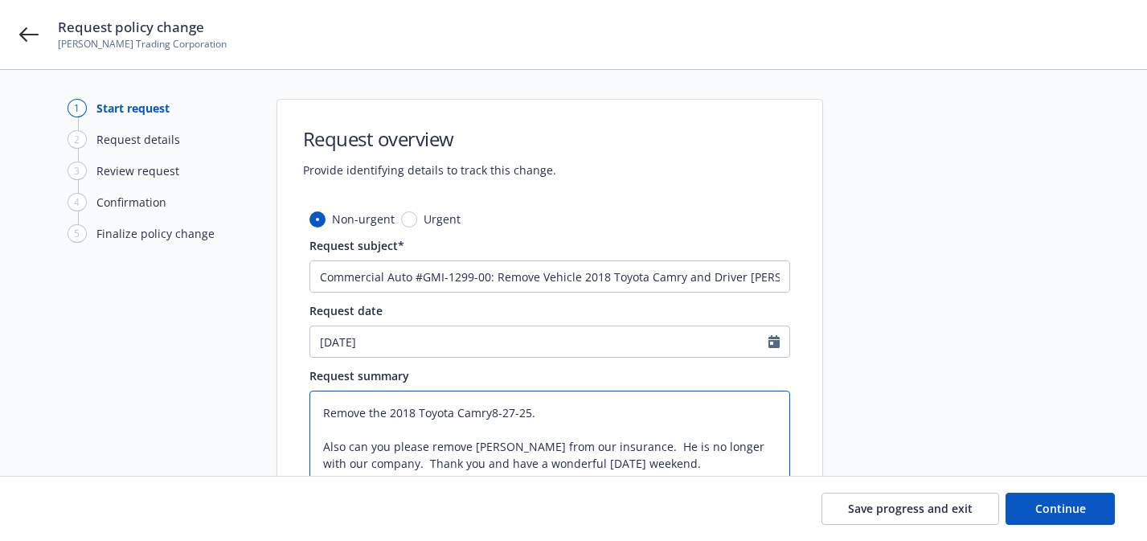
type textarea "Remove the 2018 Toyota Camry,[DATE]. Also can you please remove [PERSON_NAME] f…"
type textarea "x"
type textarea "Remove the 2018 Toyota Camry, [DATE]. Also can you please remove [PERSON_NAME] …"
type textarea "x"
type textarea "Remove the 2018 Toyota Camry, S8-27-25. Also can you please remove [PERSON_NAME…"
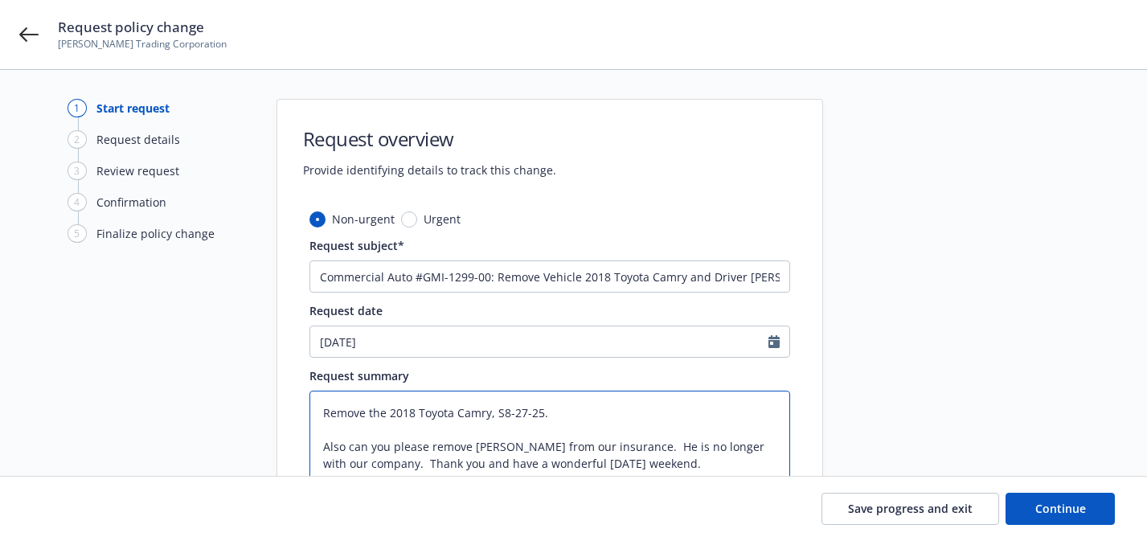
type textarea "x"
type textarea "Remove the 2018 Toyota Camry, So8-27-25. Also can you please remove [PERSON_NAM…"
type textarea "x"
type textarea "Remove the 2018 Toyota Camry, Sol8-27-25. Also can you please remove [PERSON_NA…"
type textarea "x"
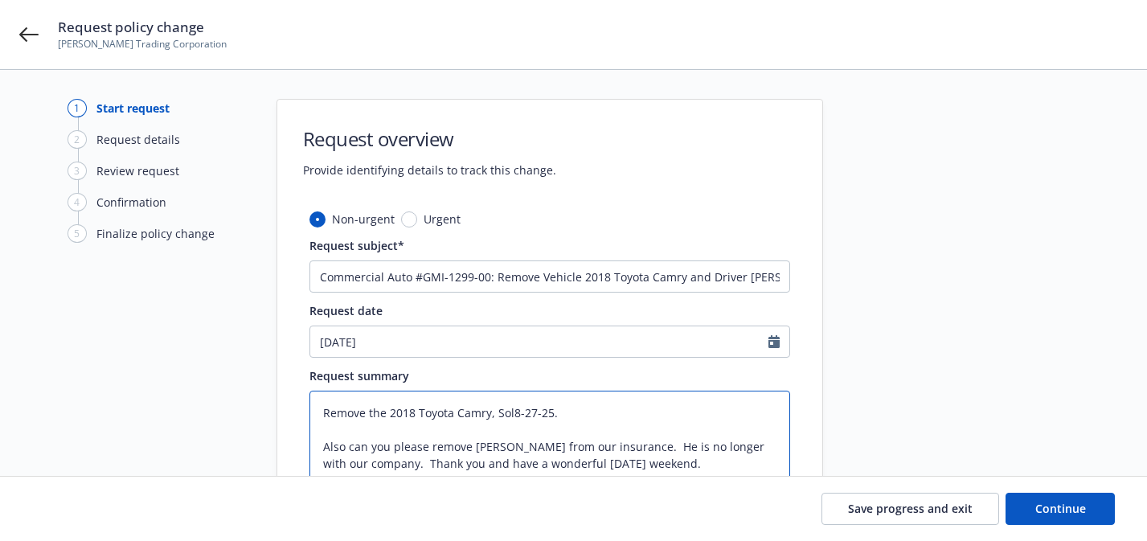
type textarea "Remove the 2018 Toyota Camry, Sold8-27-25. Also can you please remove [PERSON_N…"
type textarea "x"
type textarea "Remove the 2018 Toyota Camry, Sold [DATE]. Also can you please remove [PERSON_N…"
type textarea "x"
type textarea "Remove the 2018 Toyota Camry, Sold [DATE]. Also can you please remove [PERSON_N…"
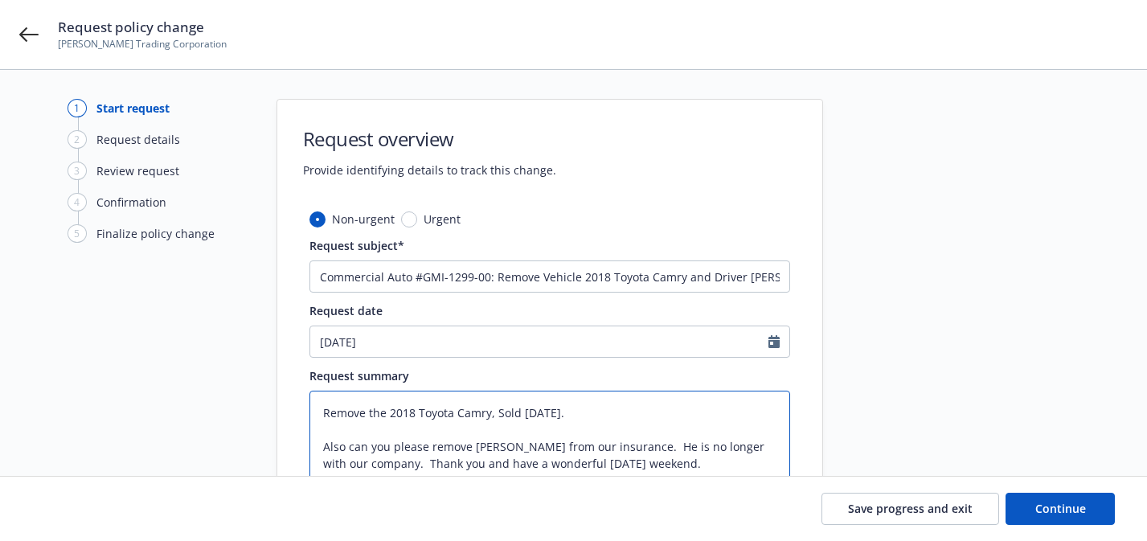
type textarea "x"
type textarea "Remove the 2018 Toyota Camry, Sold 0-27-25. Also can you please remove [PERSON_…"
type textarea "x"
type textarea "Remove the 2018 Toyota Camry, Sold [DATE]. Also can you please remove [PERSON_N…"
type textarea "x"
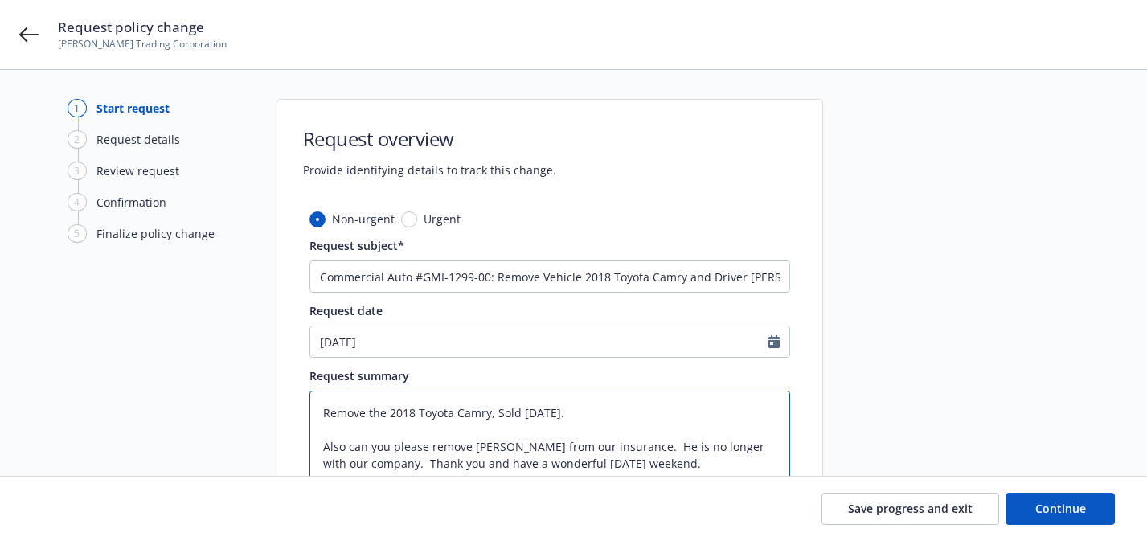
type textarea "Remove the 2018 Toyota Camry, Sold 0827-25. Also can you please remove [PERSON_…"
type textarea "x"
type textarea "Remove the 2018 Toyota Camry, Sold 08.27-25. Also can you please remove [PERSON…"
type textarea "x"
type textarea "Remove the 2018 Toyota Camry, Sold 0827-25. Also can you please remove [PERSON_…"
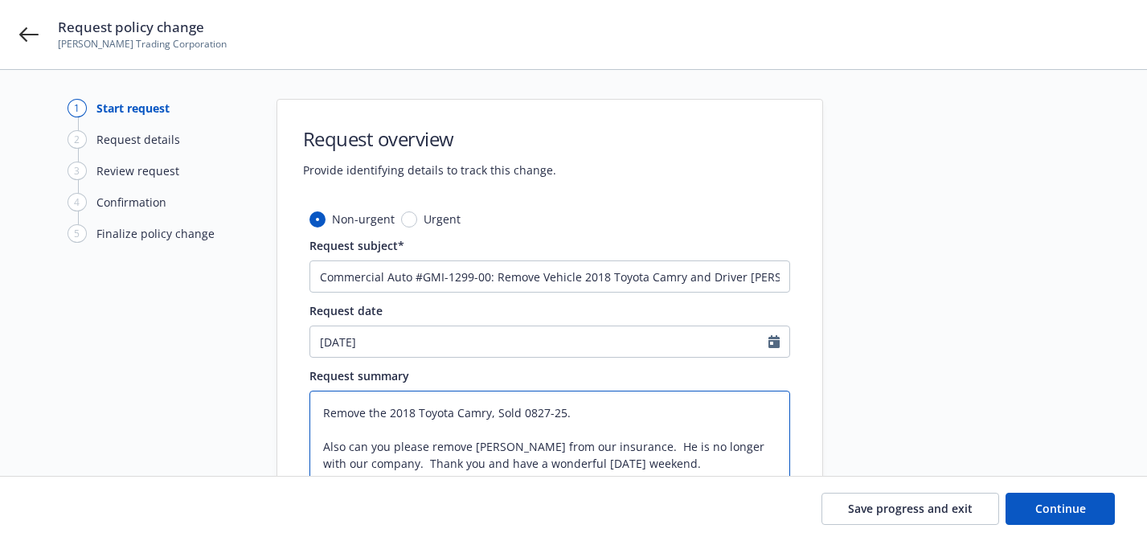
type textarea "x"
type textarea "Remove the 2018 Toyota Camry, Sold 08/27-25. Also can you please remove [PERSON…"
type textarea "x"
type textarea "Remove the 2018 Toyota Camry, Sold 08/2725. Also can you please remove [PERSON_…"
type textarea "x"
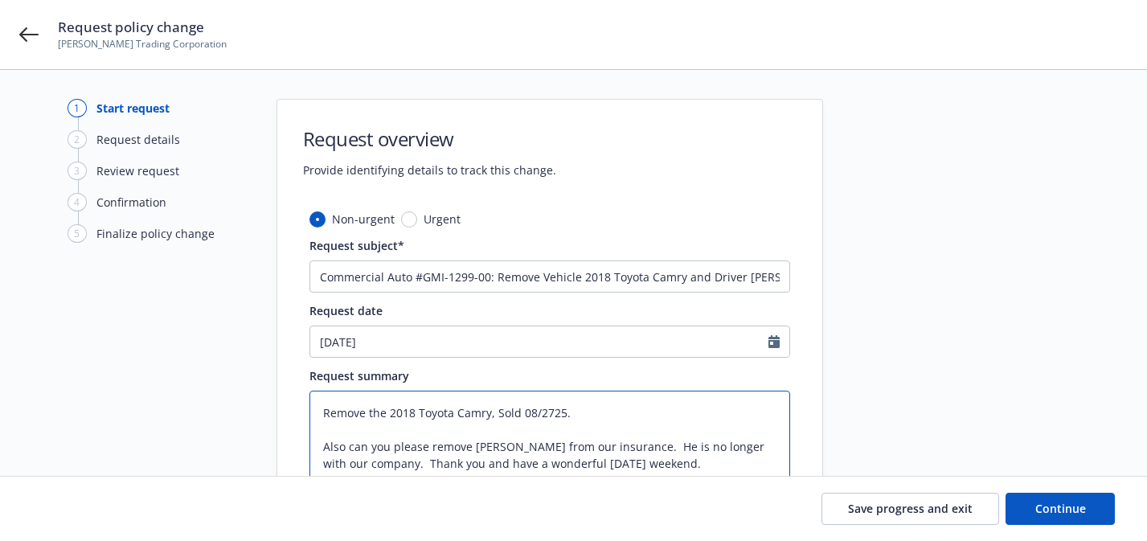
type textarea "Remove the 2018 Toyota Camry, Sold [DATE]. Also can you please remove [PERSON_N…"
type textarea "x"
type textarea "Remove the 2018 Toyota Camry, Sold 08/27/225. Also can you please remove [PERSO…"
type textarea "x"
type textarea "Remove the 2018 Toyota Camry, Sold [DATE]. Also can you please remove [PERSON_N…"
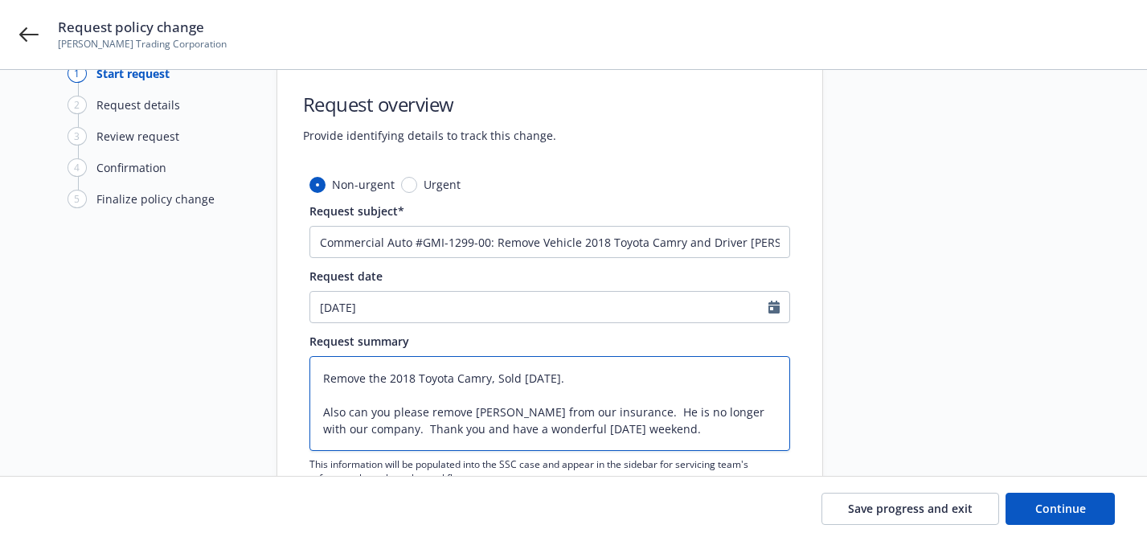
scroll to position [49, 0]
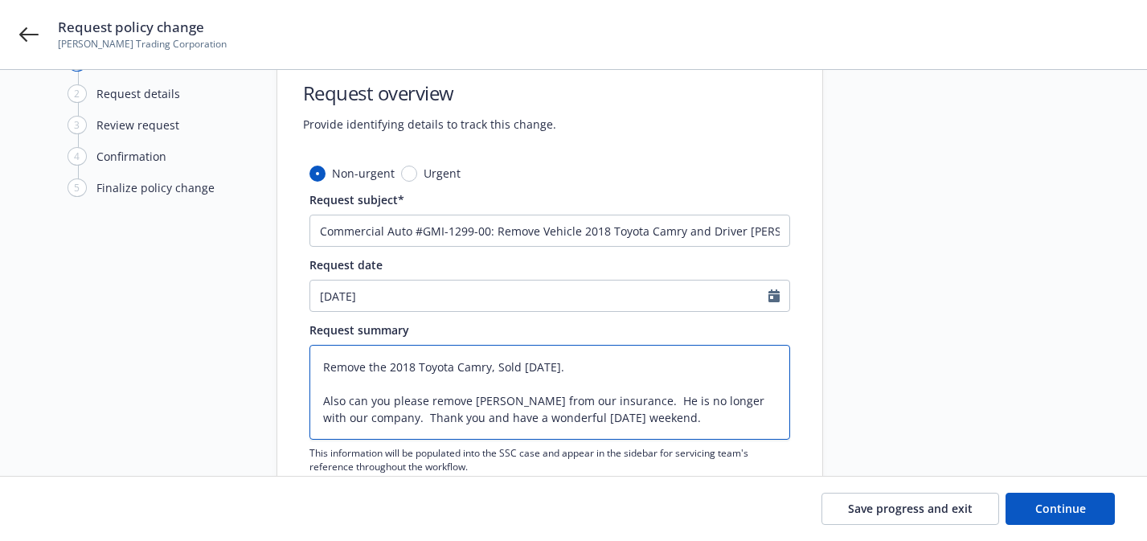
drag, startPoint x: 431, startPoint y: 400, endPoint x: 284, endPoint y: 400, distance: 147.0
click at [284, 400] on div "Non-urgent Urgent Request subject* Commercial Auto #GMI-1299-00: Remove Vehicle…" at bounding box center [549, 358] width 545 height 386
type textarea "x"
type textarea "Remove the 2018 Toyota Camry, Sold [DATE]. Remove [PERSON_NAME] from our insura…"
drag, startPoint x: 436, startPoint y: 403, endPoint x: 624, endPoint y: 412, distance: 188.2
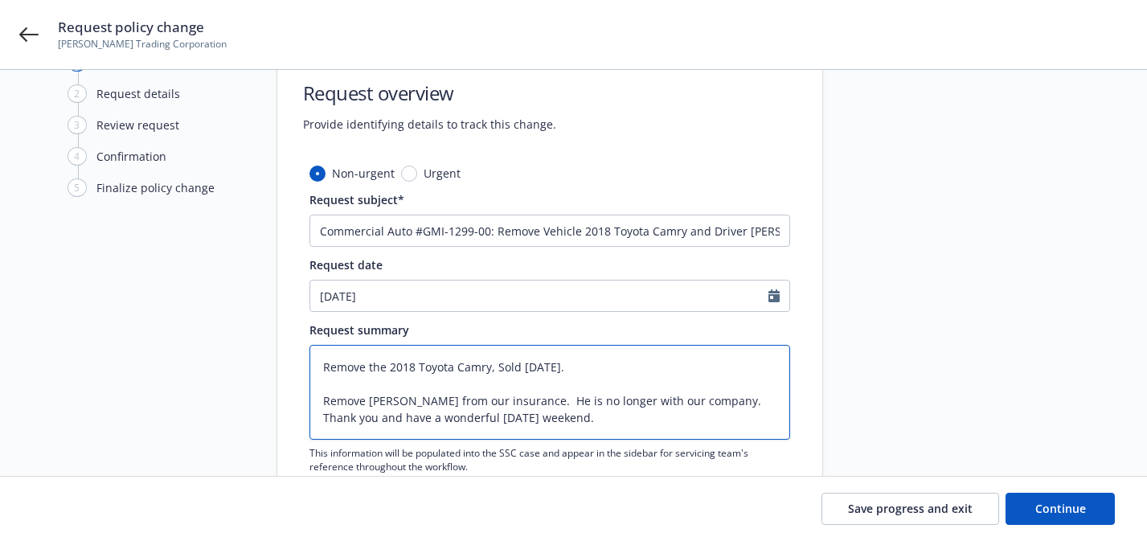
click at [626, 416] on textarea "Remove the 2018 Toyota Camry, Sold [DATE]. Remove [PERSON_NAME] from our insura…" at bounding box center [549, 392] width 481 height 95
type textarea "x"
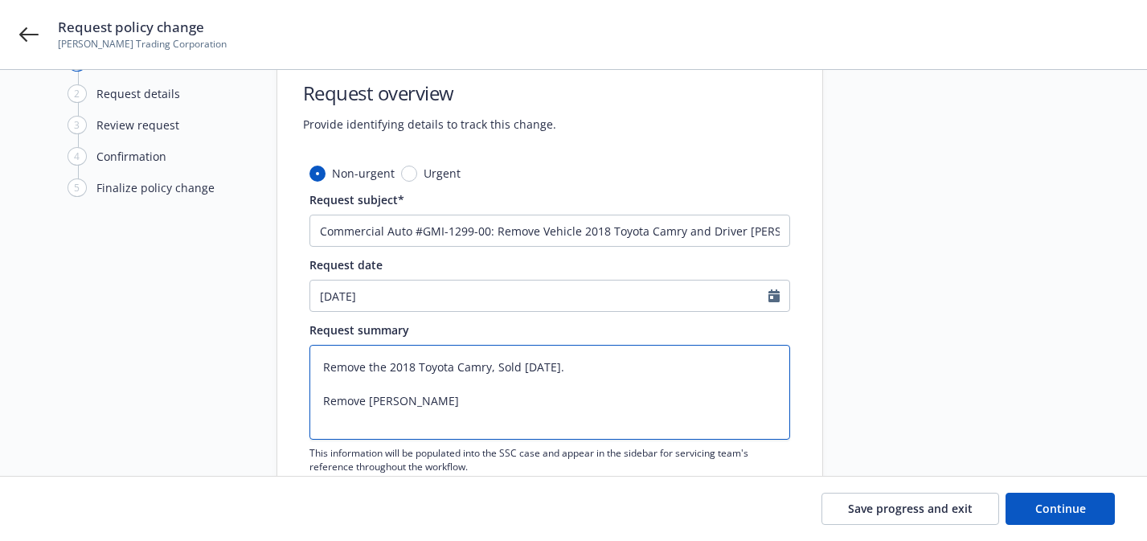
click at [366, 403] on textarea "Remove the 2018 Toyota Camry, Sold [DATE]. Remove [PERSON_NAME]" at bounding box center [549, 392] width 481 height 95
click at [370, 360] on textarea "Remove the 2018 Toyota Camry, Sold [DATE]. Remove Driver [PERSON_NAME]" at bounding box center [549, 392] width 481 height 95
click at [376, 365] on textarea "Remove the 2018 Toyota Camry, Sold [DATE]. Remove Driver [PERSON_NAME]" at bounding box center [549, 392] width 481 height 95
click at [401, 400] on textarea "Remove Vehicle: 2018 Toyota Camry, Sold [DATE]. Remove Driver [PERSON_NAME]" at bounding box center [549, 392] width 481 height 95
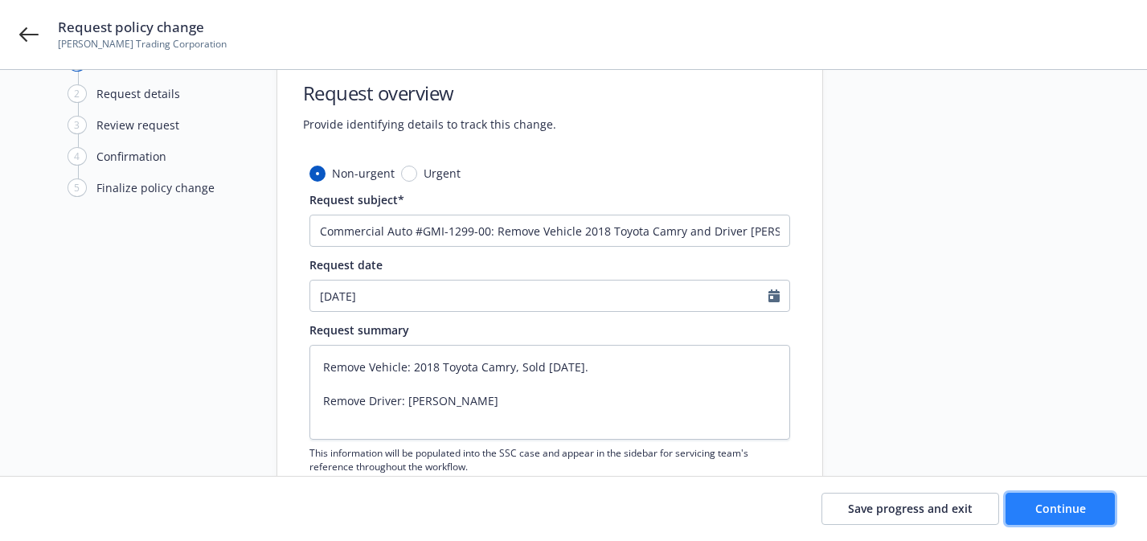
click at [1084, 524] on button "Continue" at bounding box center [1059, 509] width 109 height 32
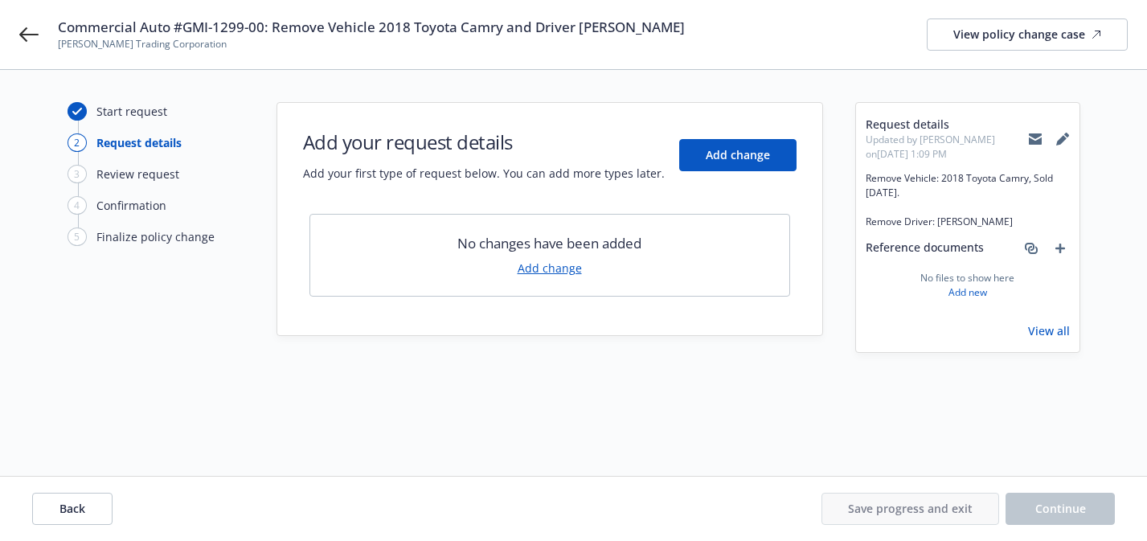
click at [1033, 138] on icon at bounding box center [1035, 139] width 13 height 13
click at [595, 22] on span "Commercial Auto #GMI-1299-00: Remove Vehicle 2018 Toyota Camry and Driver [PERS…" at bounding box center [371, 27] width 627 height 19
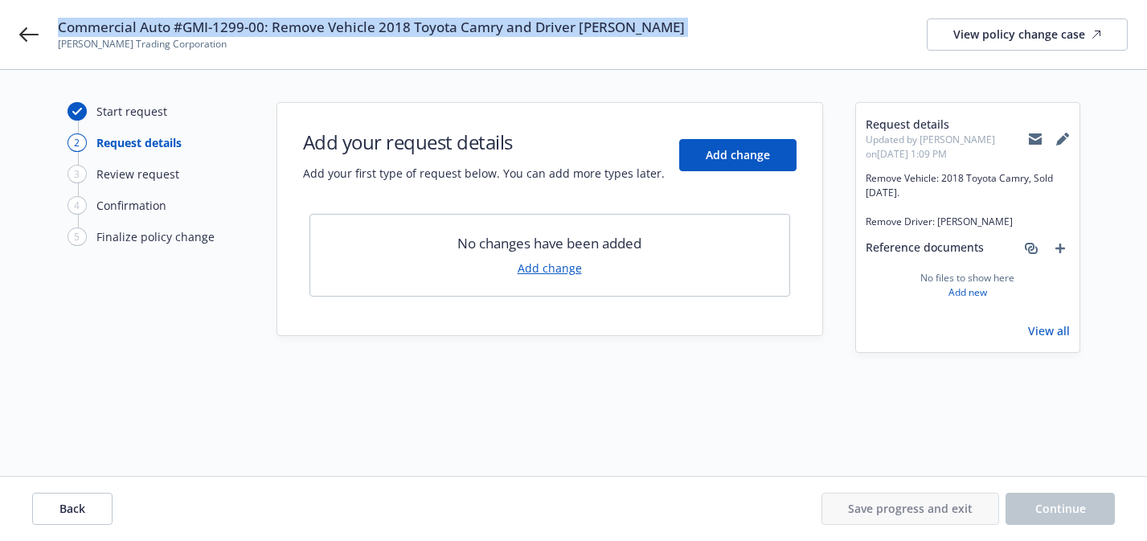
click at [595, 22] on span "Commercial Auto #GMI-1299-00: Remove Vehicle 2018 Toyota Camry and Driver [PERS…" at bounding box center [371, 27] width 627 height 19
copy span "Commercial Auto #GMI-1299-00: Remove Vehicle 2018 Toyota Camry and Driver [PERS…"
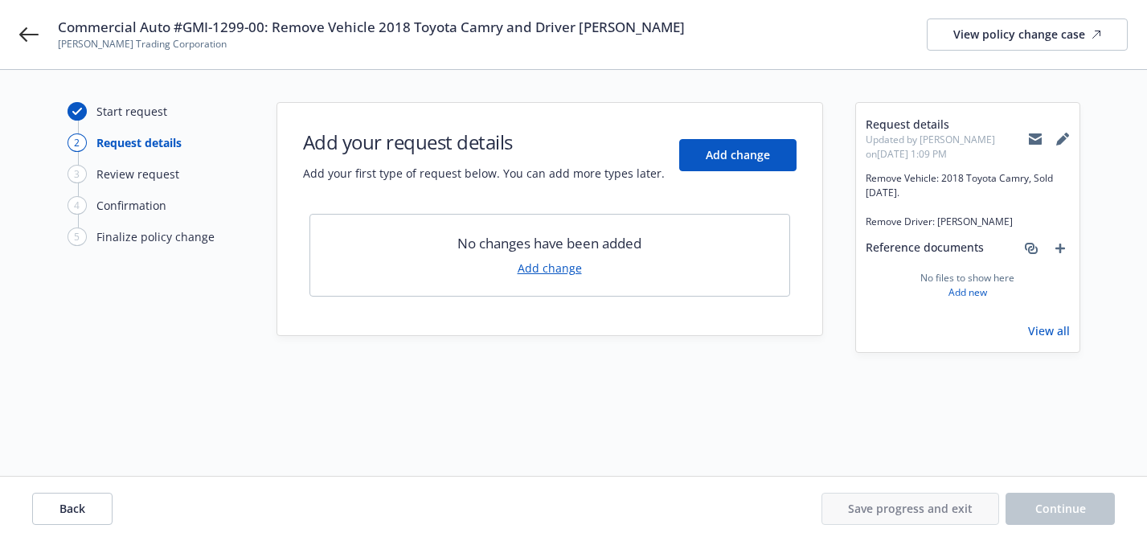
click at [174, 43] on span "[PERSON_NAME] Trading Corporation" at bounding box center [371, 44] width 627 height 14
copy span "[PERSON_NAME] Trading Corporation"
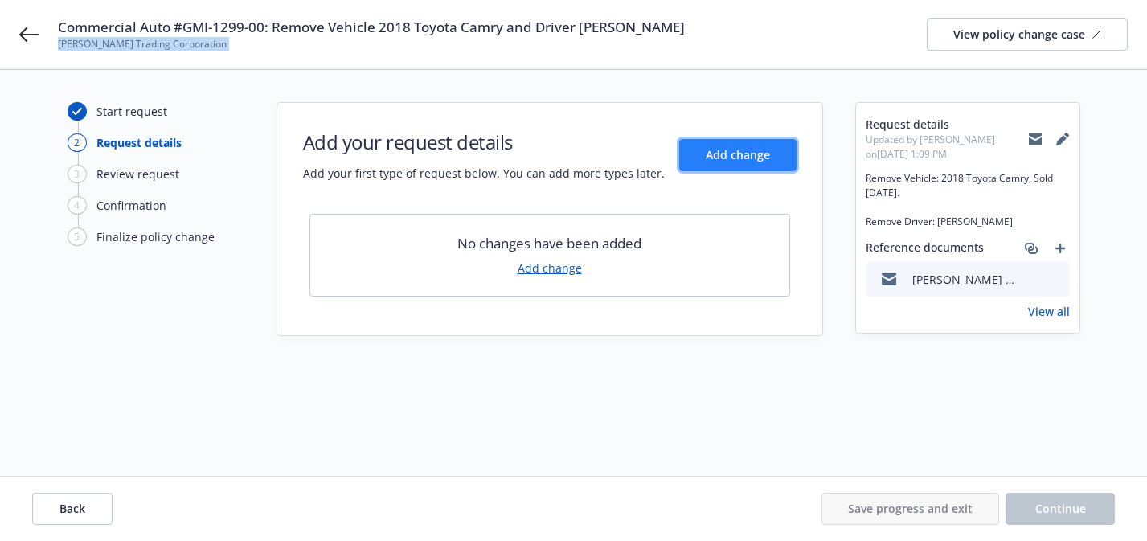
click at [752, 153] on span "Add change" at bounding box center [737, 154] width 64 height 15
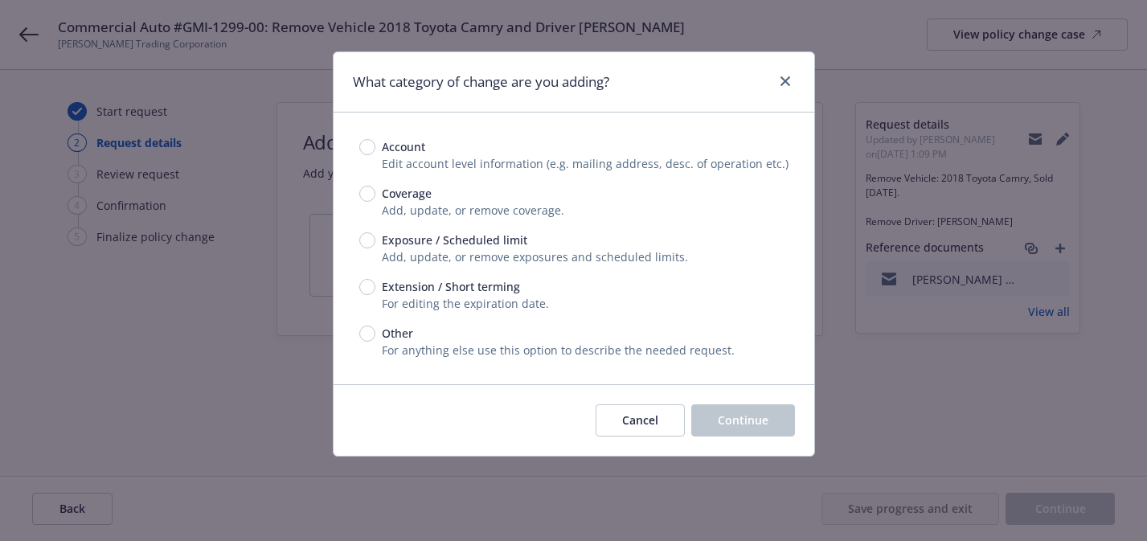
click at [484, 240] on span "Exposure / Scheduled limit" at bounding box center [454, 239] width 145 height 17
click at [375, 240] on input "Exposure / Scheduled limit" at bounding box center [367, 240] width 16 height 16
click at [740, 414] on span "Continue" at bounding box center [743, 419] width 51 height 15
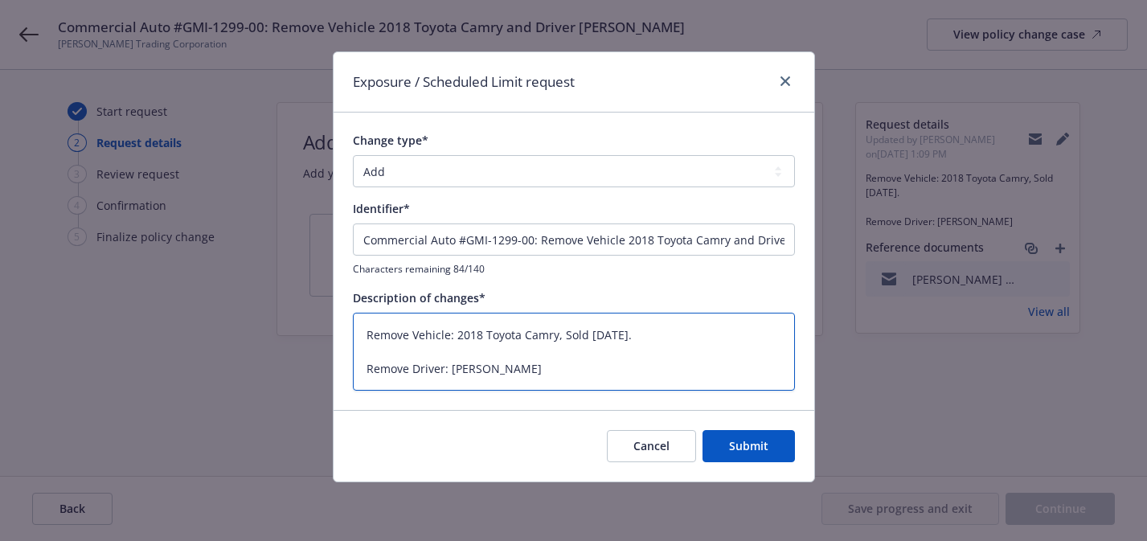
click at [366, 335] on textarea "Remove Vehicle: 2018 Toyota Camry, Sold [DATE]. Remove Driver: [PERSON_NAME]" at bounding box center [574, 352] width 442 height 78
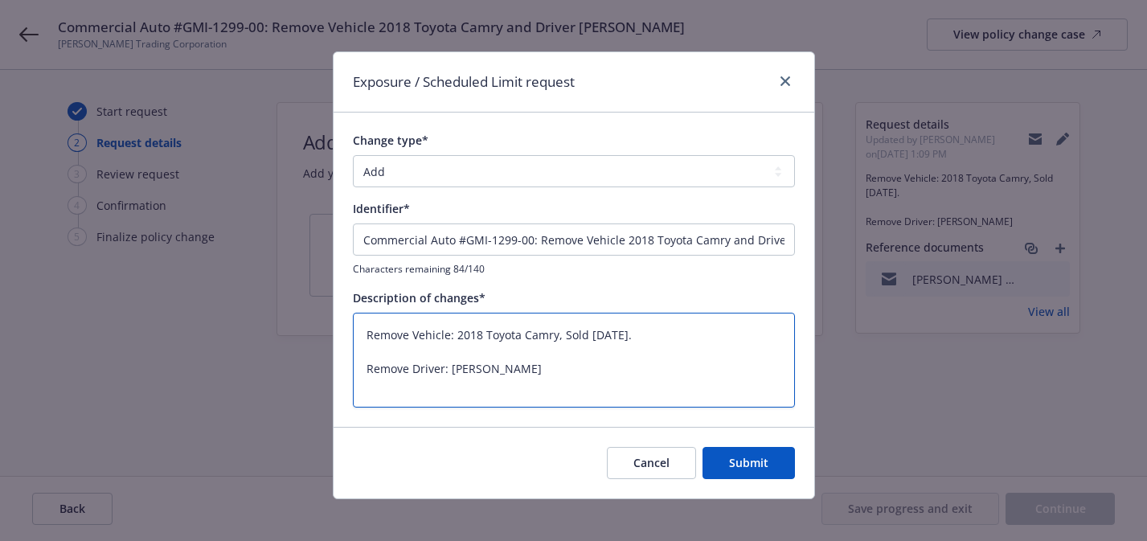
click at [372, 328] on textarea "Remove Vehicle: 2018 Toyota Camry, Sold [DATE]. Remove Driver: [PERSON_NAME]" at bounding box center [574, 360] width 442 height 95
paste textarea "[EMAIL_ADDRESS][DOMAIN_NAME]"
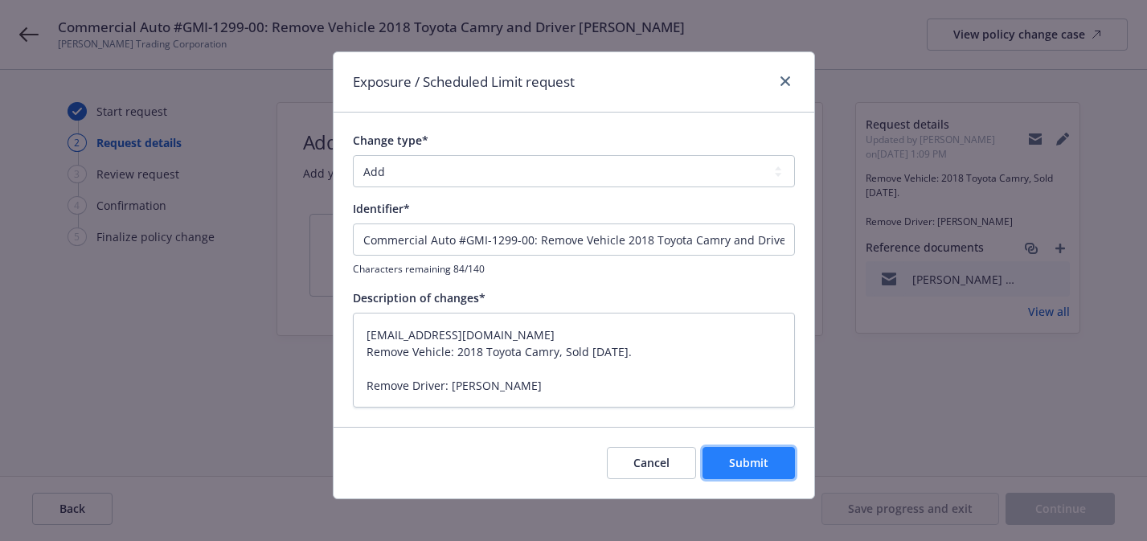
click at [731, 451] on button "Submit" at bounding box center [748, 463] width 92 height 32
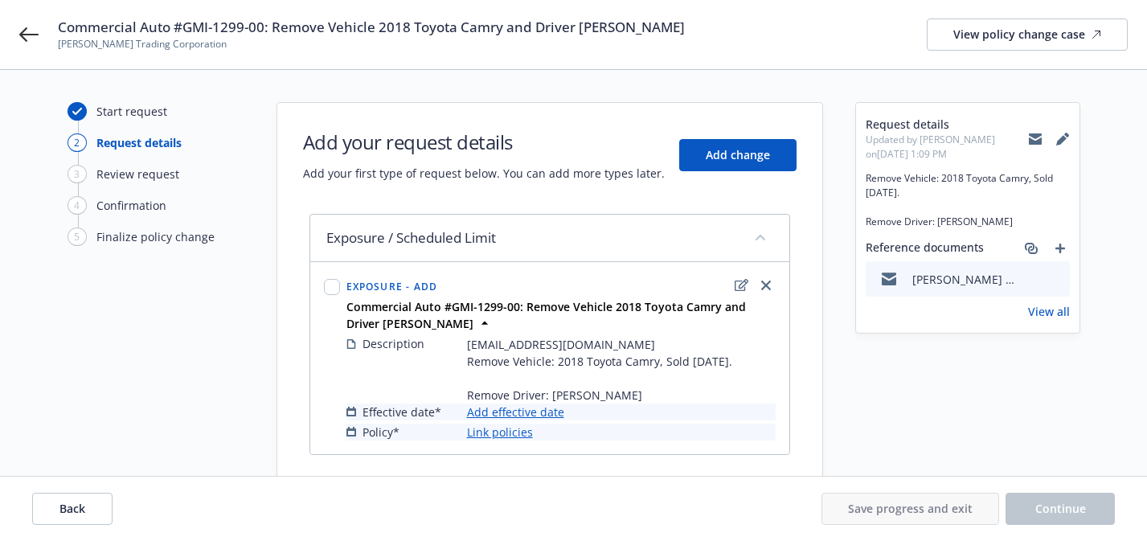
click at [1068, 139] on button at bounding box center [1062, 139] width 14 height 32
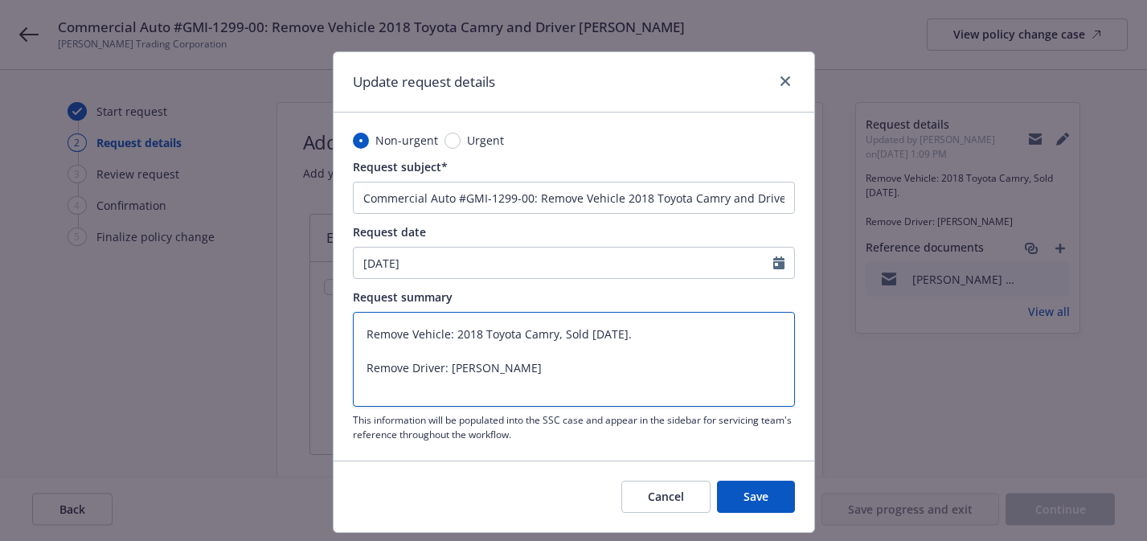
click at [358, 335] on textarea "Remove Vehicle: 2018 Toyota Camry, Sold [DATE]. Remove Driver: [PERSON_NAME]" at bounding box center [574, 359] width 442 height 95
click at [388, 321] on textarea "Remove Vehicle: 2018 Toyota Camry, Sold [DATE]. Remove Driver: [PERSON_NAME]" at bounding box center [574, 359] width 442 height 95
paste textarea "[EMAIL_ADDRESS][DOMAIN_NAME]"
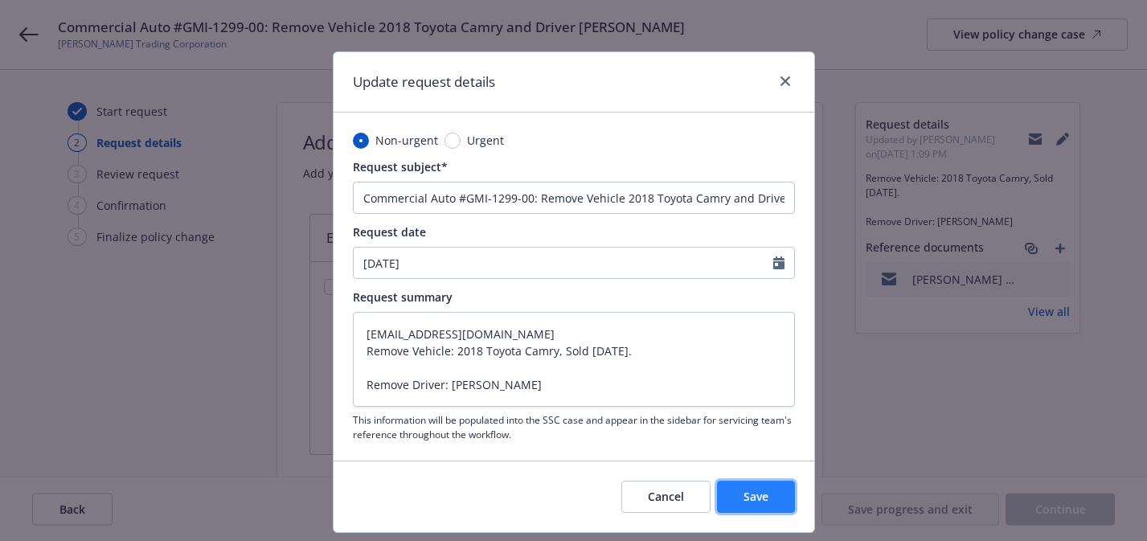
click at [771, 494] on button "Save" at bounding box center [756, 497] width 78 height 32
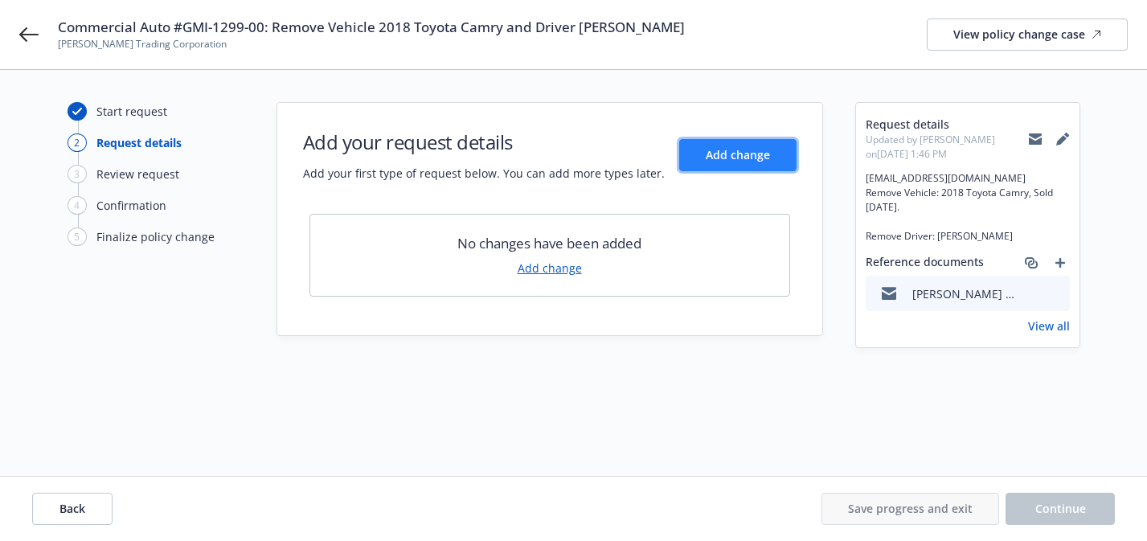
click at [785, 151] on button "Add change" at bounding box center [737, 155] width 117 height 32
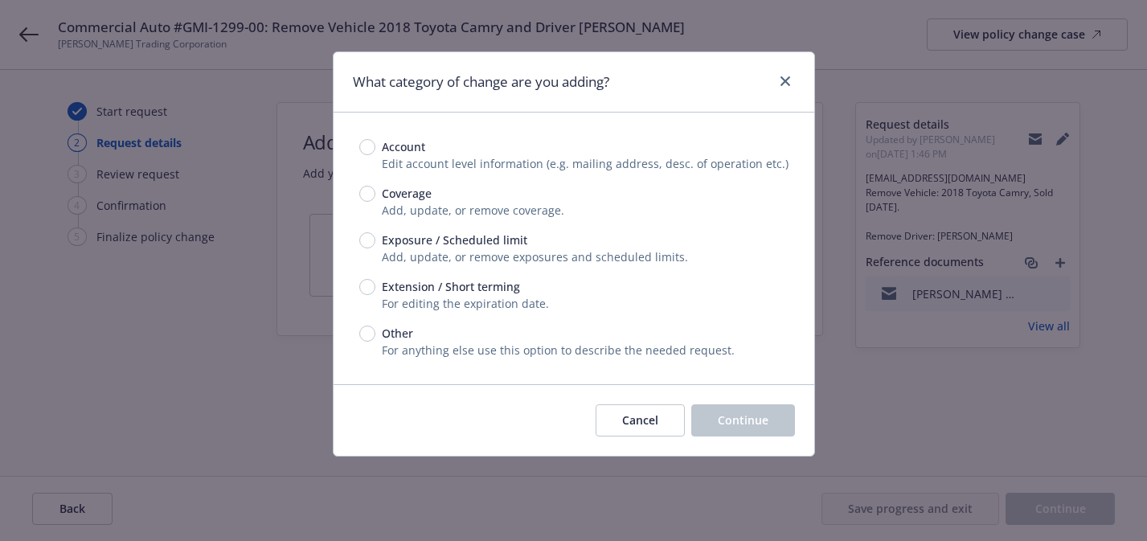
click at [504, 236] on span "Exposure / Scheduled limit" at bounding box center [454, 239] width 145 height 17
click at [375, 236] on input "Exposure / Scheduled limit" at bounding box center [367, 240] width 16 height 16
click at [759, 419] on span "Continue" at bounding box center [743, 419] width 51 height 15
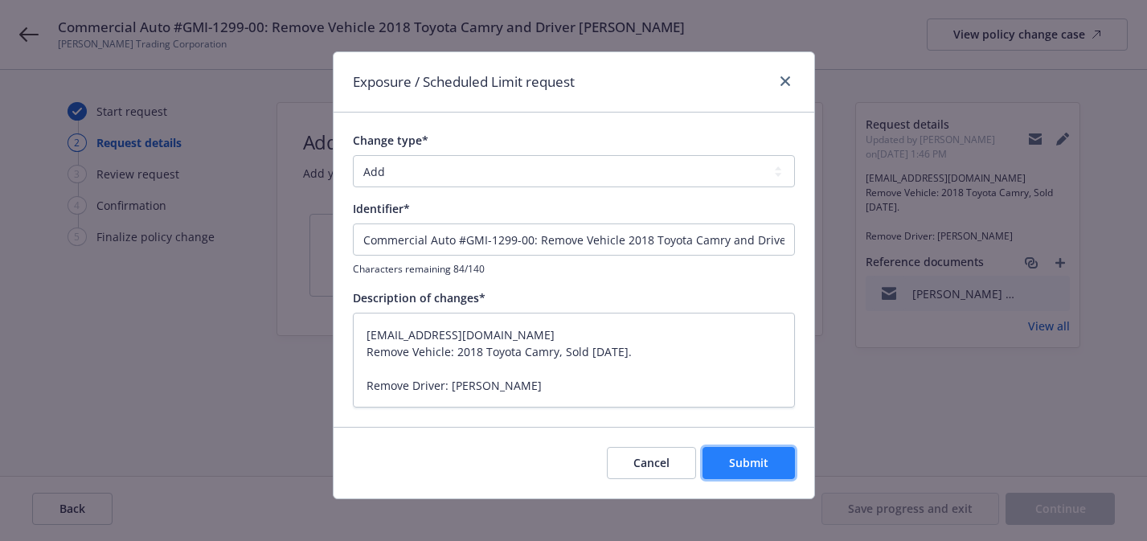
click at [771, 470] on button "Submit" at bounding box center [748, 463] width 92 height 32
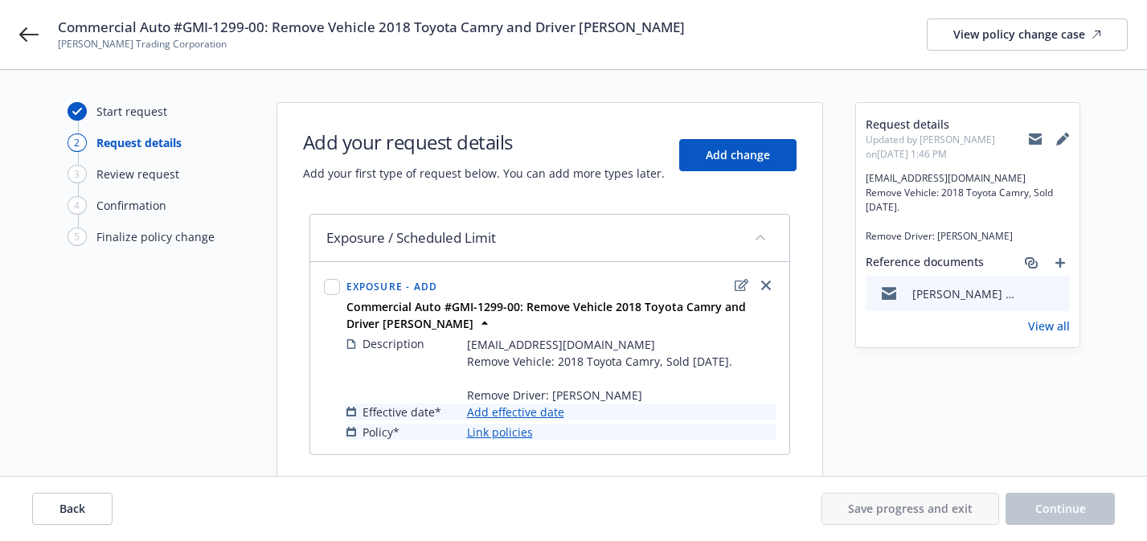
click at [539, 410] on link "Add effective date" at bounding box center [515, 411] width 97 height 17
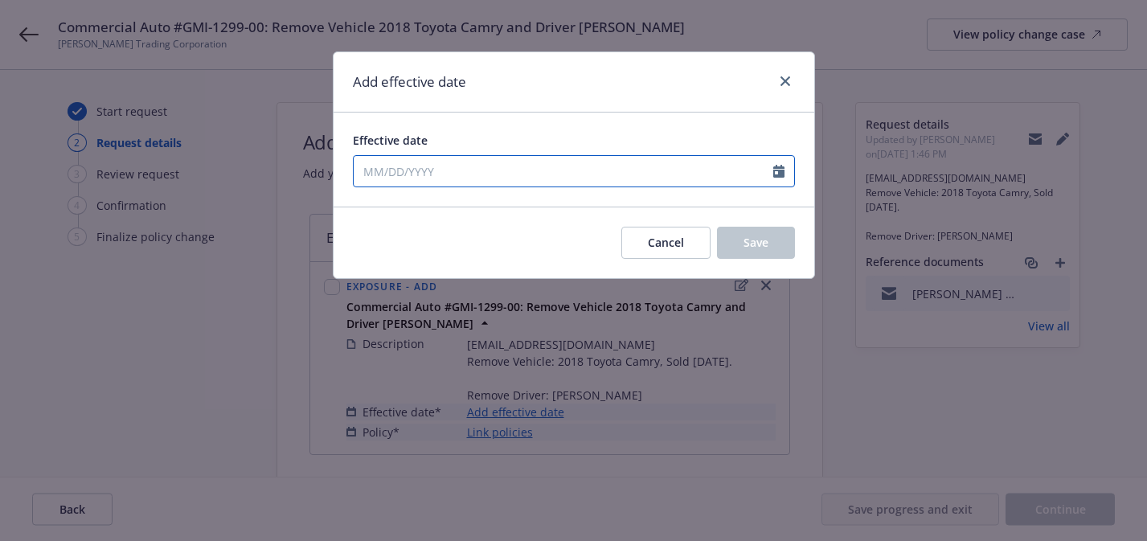
click at [538, 170] on input "Effective date" at bounding box center [563, 171] width 419 height 31
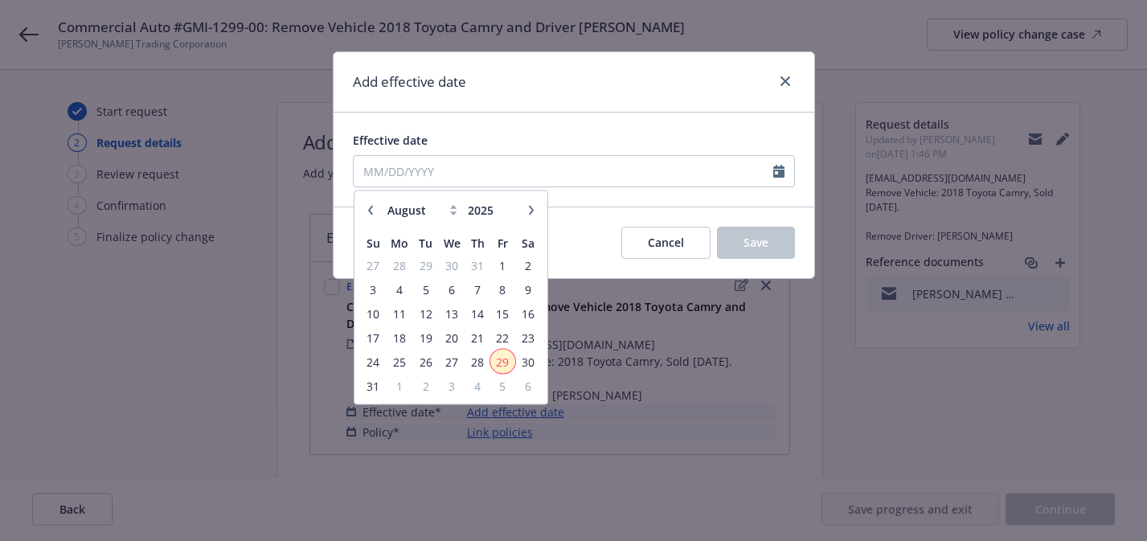
click at [501, 362] on span "29" at bounding box center [503, 361] width 22 height 20
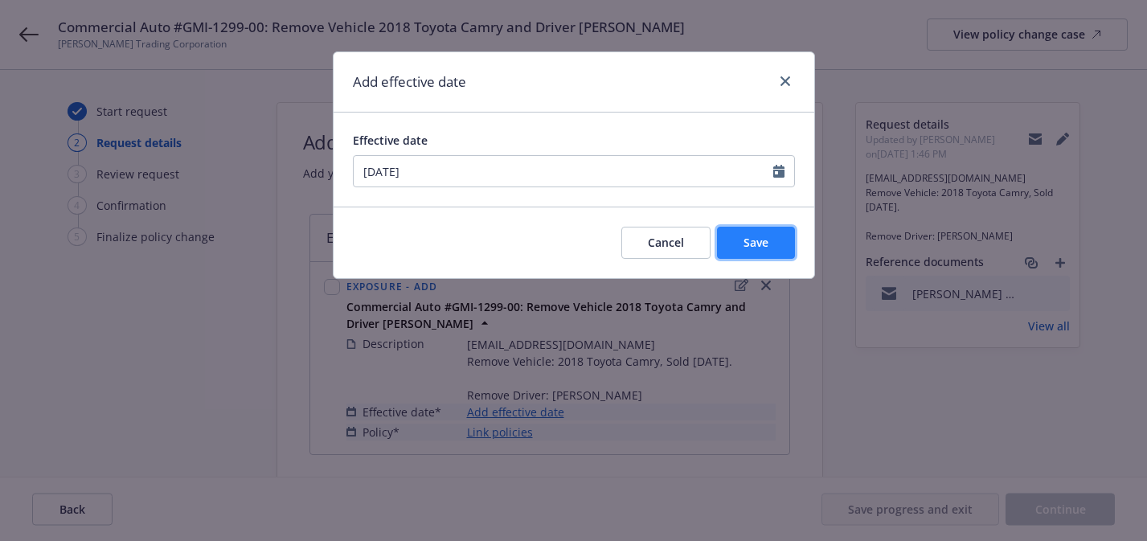
click at [753, 235] on span "Save" at bounding box center [755, 242] width 25 height 15
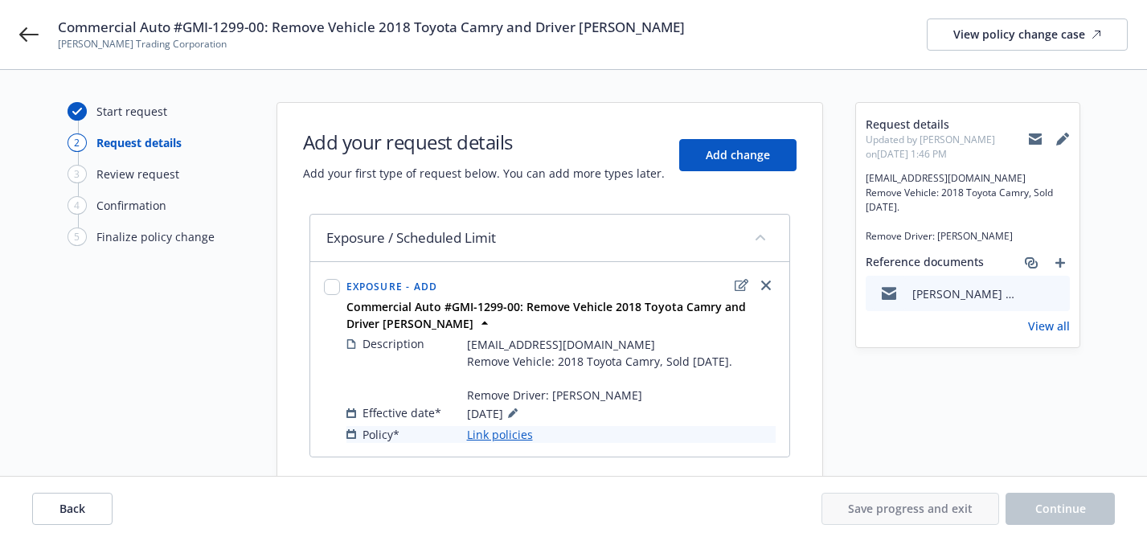
click at [519, 432] on link "Link policies" at bounding box center [500, 434] width 66 height 17
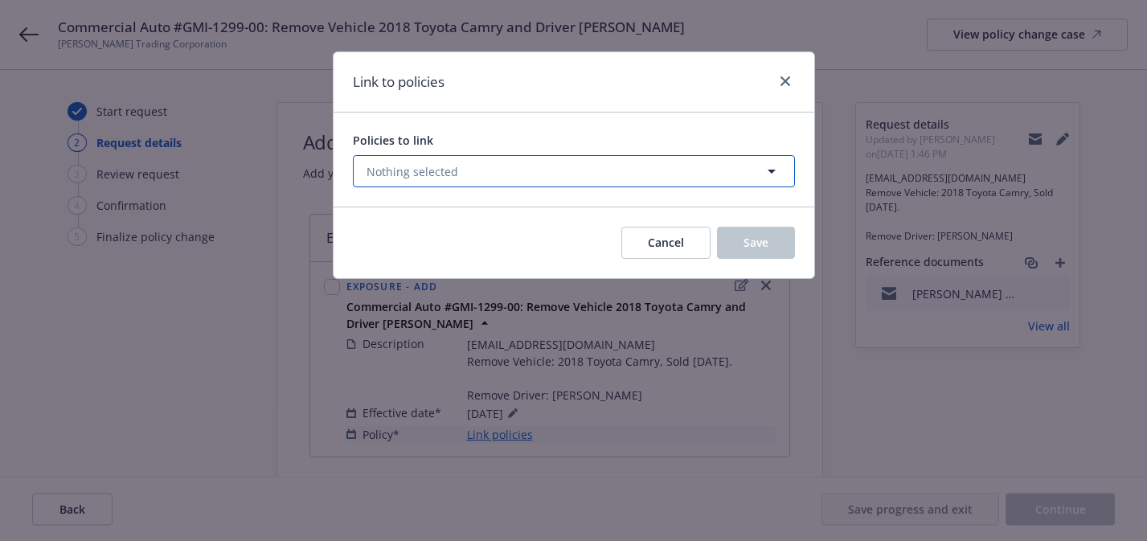
click at [560, 182] on button "Nothing selected" at bounding box center [574, 171] width 442 height 32
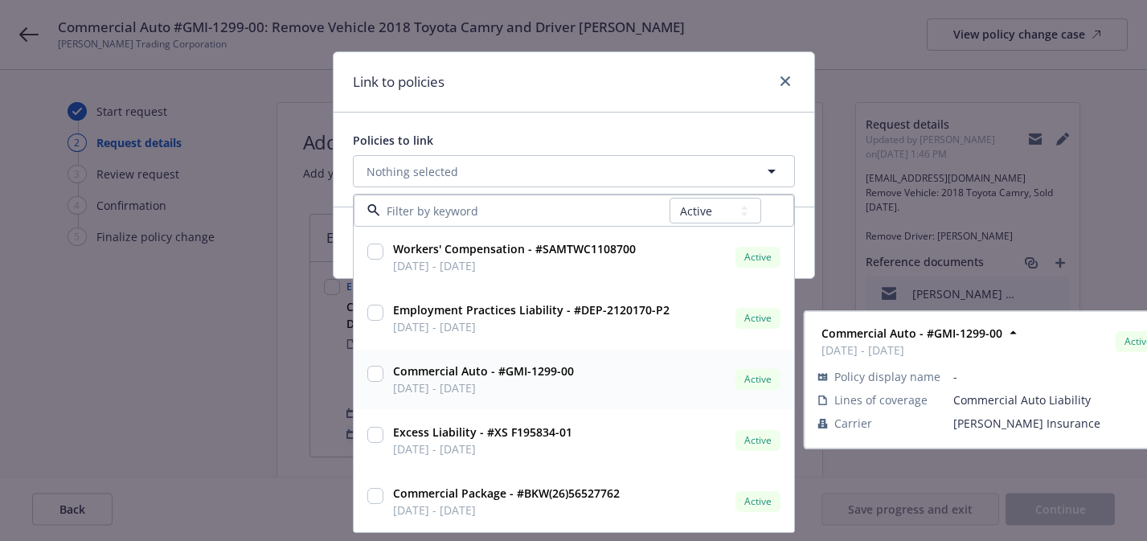
click at [534, 380] on span "[DATE] - [DATE]" at bounding box center [483, 387] width 181 height 17
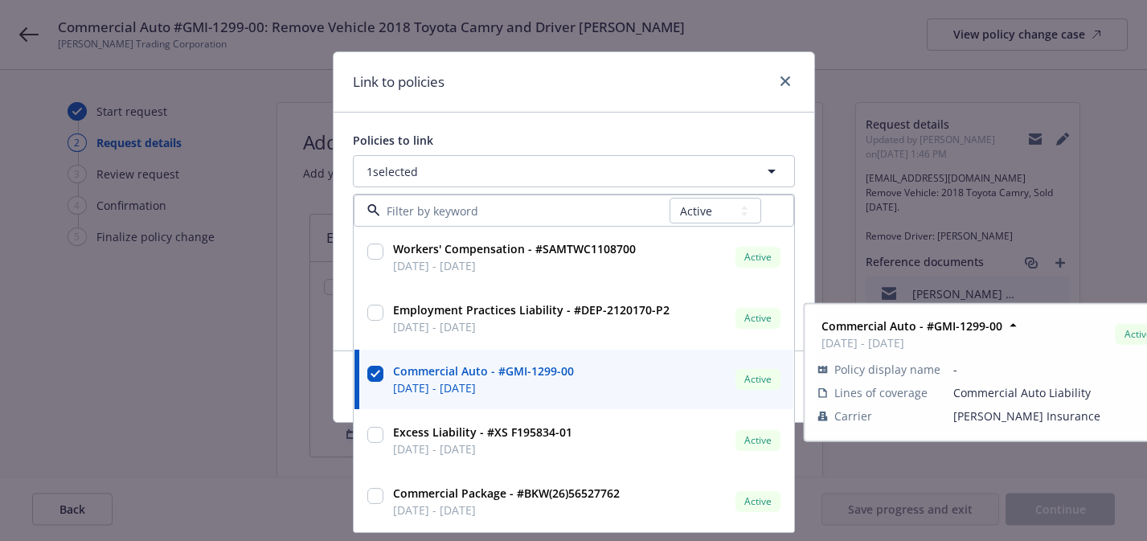
click at [636, 149] on div "Policies to link 1 selected All Active Upcoming Expired Cancelled Workers' Comp…" at bounding box center [574, 231] width 442 height 199
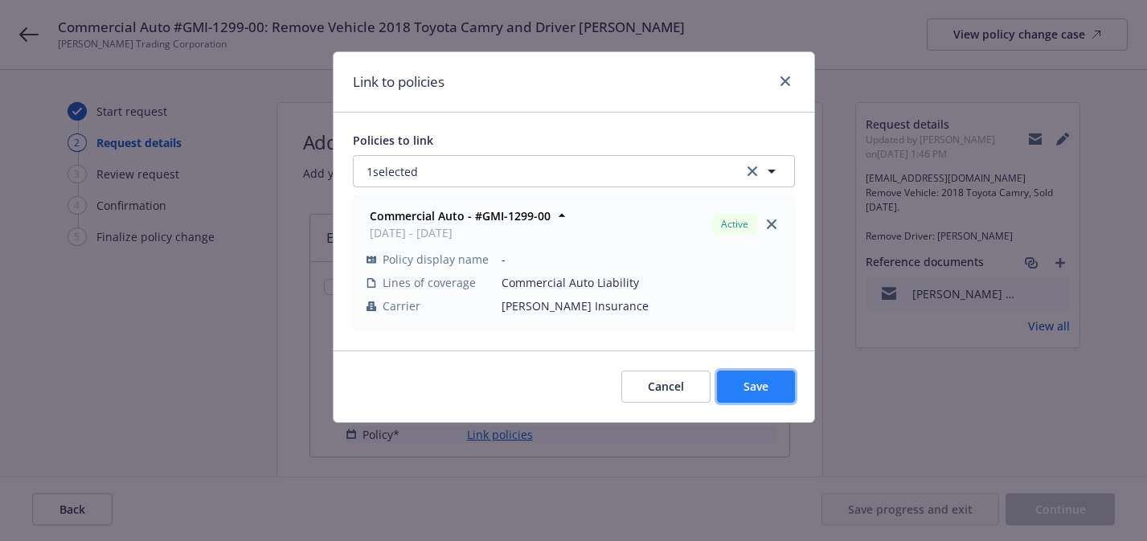
click at [766, 382] on span "Save" at bounding box center [755, 385] width 25 height 15
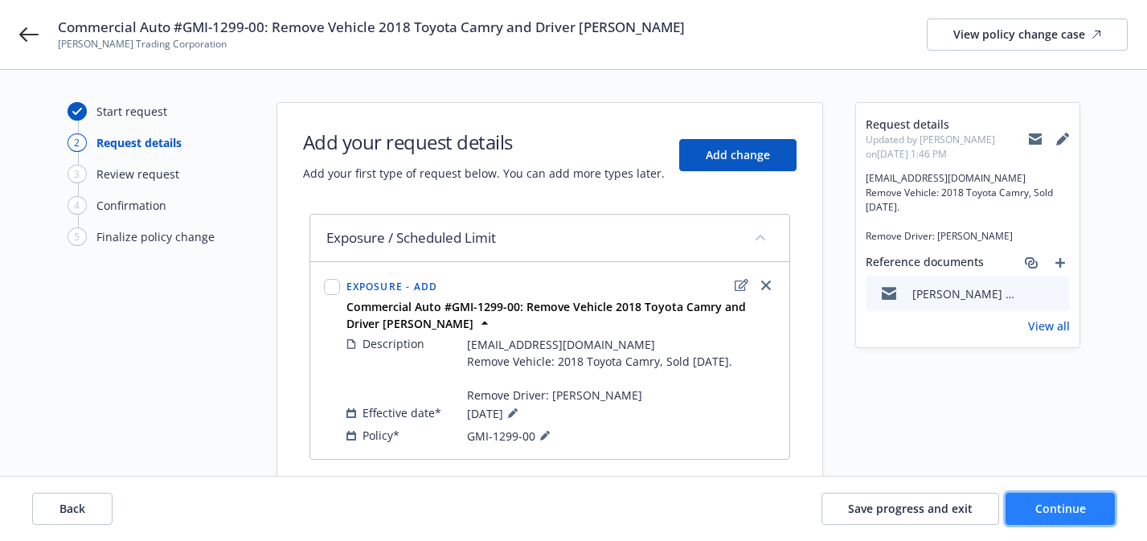
click at [1015, 499] on button "Continue" at bounding box center [1059, 509] width 109 height 32
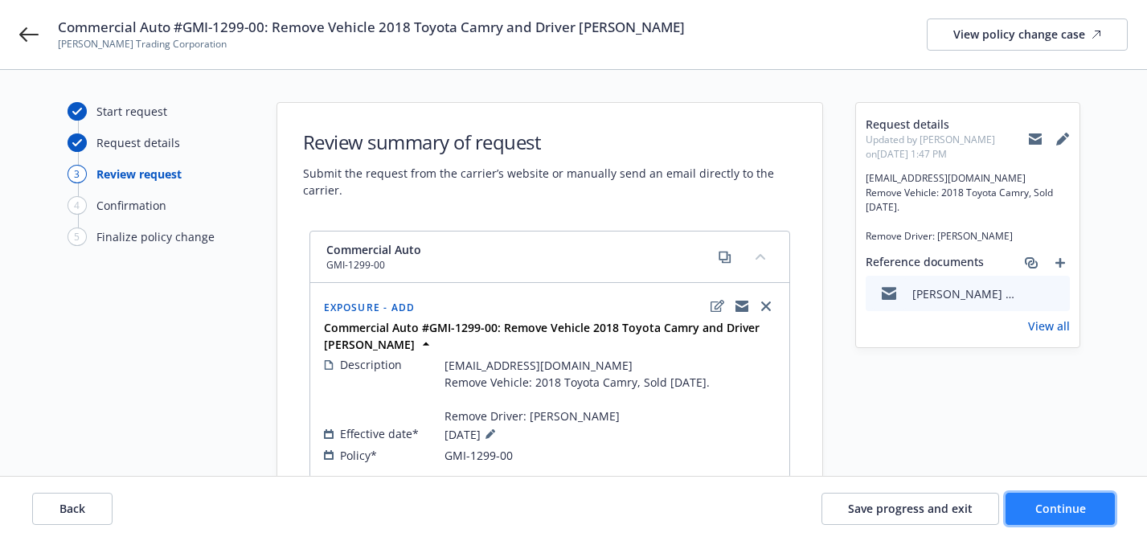
click at [1028, 505] on button "Continue" at bounding box center [1059, 509] width 109 height 32
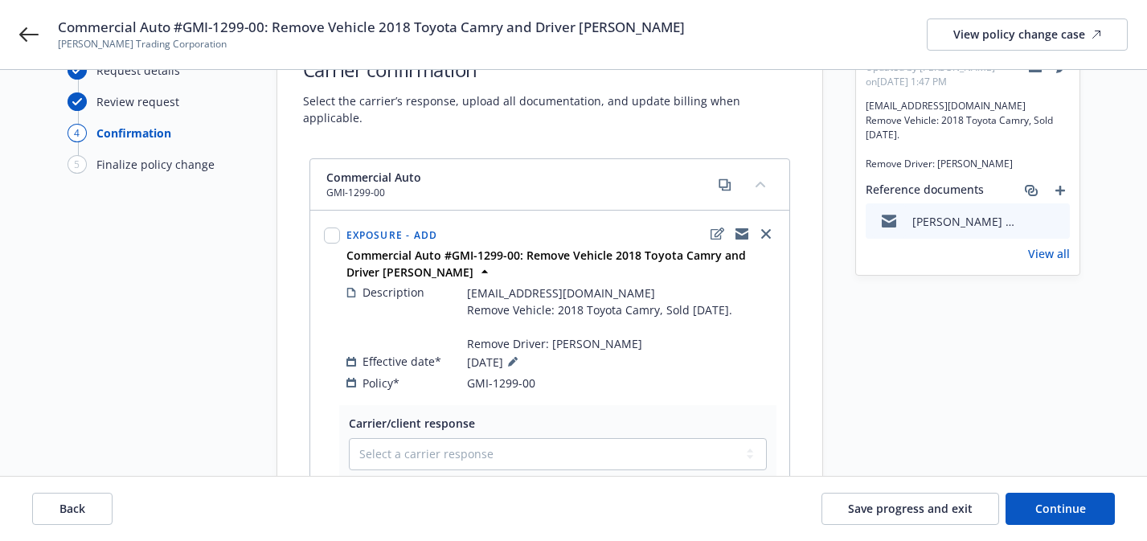
scroll to position [68, 0]
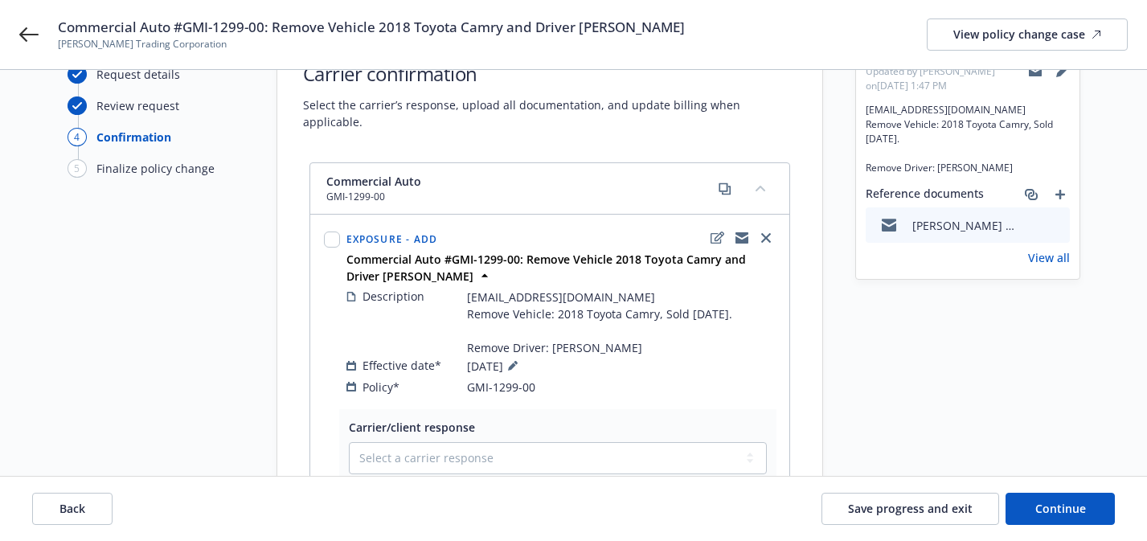
click at [1037, 72] on icon at bounding box center [1035, 71] width 13 height 7
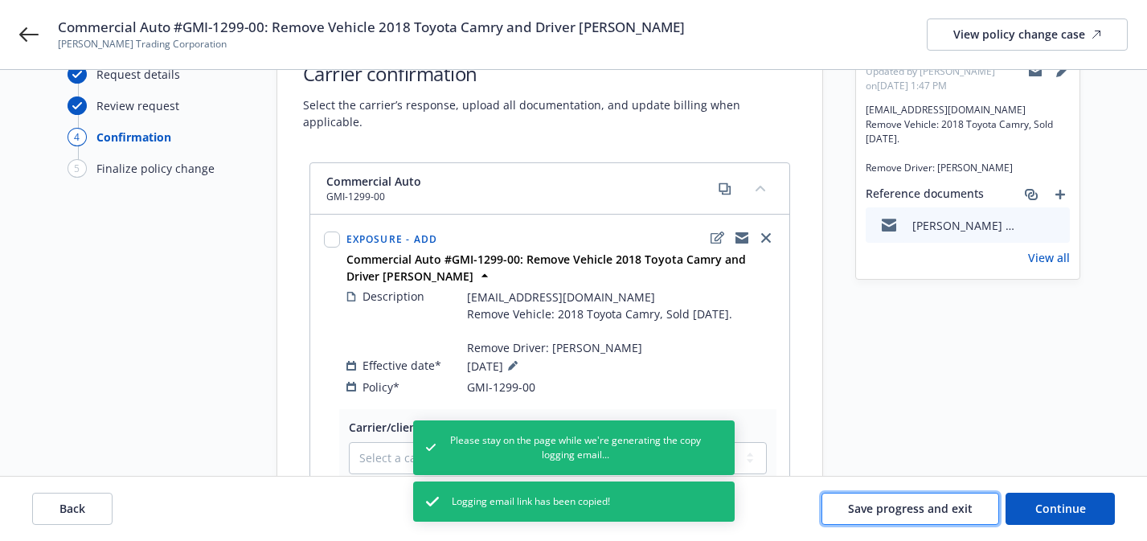
click at [914, 510] on span "Save progress and exit" at bounding box center [910, 508] width 125 height 15
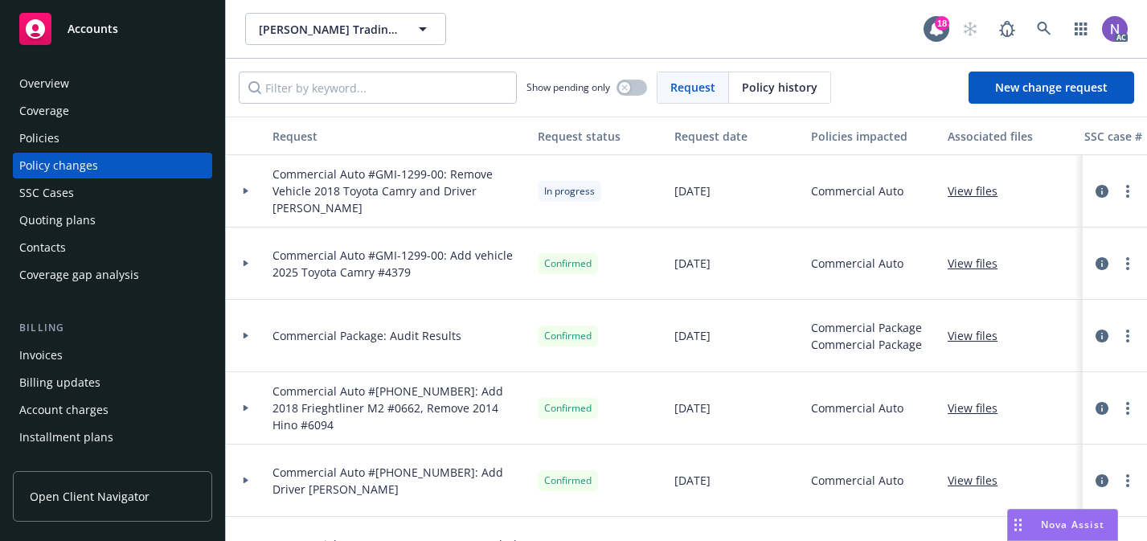
click at [406, 176] on span "Commercial Auto #GMI-1299-00: Remove Vehicle 2018 Toyota Camry and Driver [PERS…" at bounding box center [398, 191] width 252 height 51
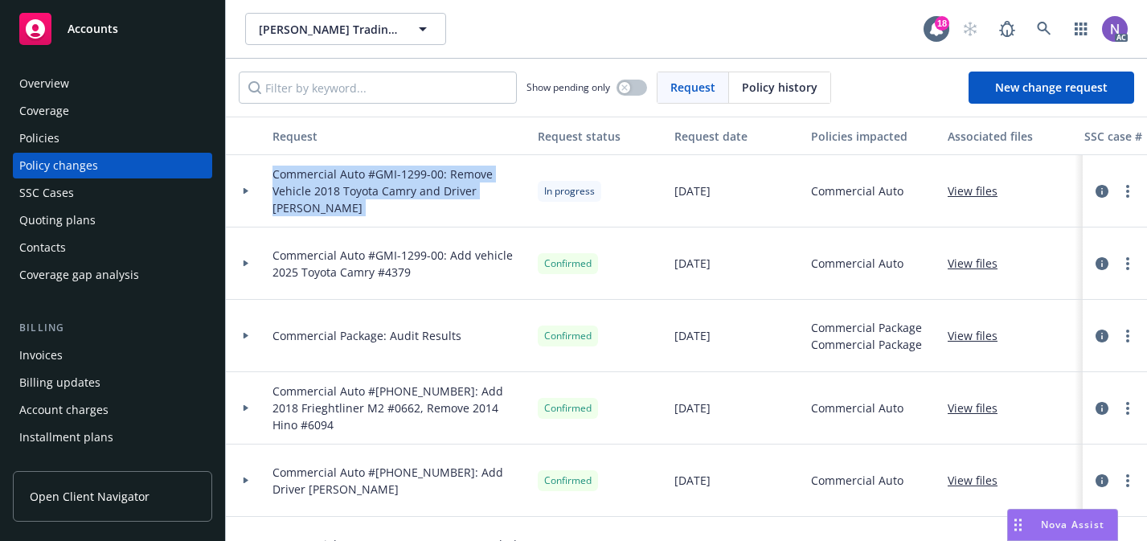
click at [406, 176] on span "Commercial Auto #GMI-1299-00: Remove Vehicle 2018 Toyota Camry and Driver [PERS…" at bounding box center [398, 191] width 252 height 51
copy span "Commercial Auto #GMI-1299-00: Remove Vehicle 2018 Toyota Camry and Driver [PERS…"
click at [187, 99] on div "Coverage" at bounding box center [112, 111] width 186 height 26
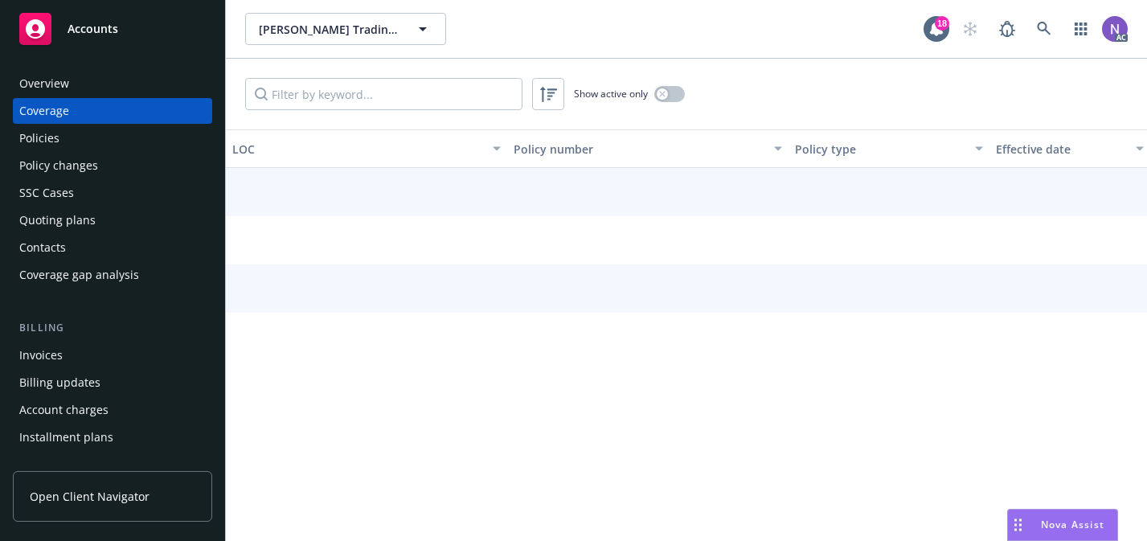
click at [181, 90] on div "Overview" at bounding box center [112, 84] width 186 height 26
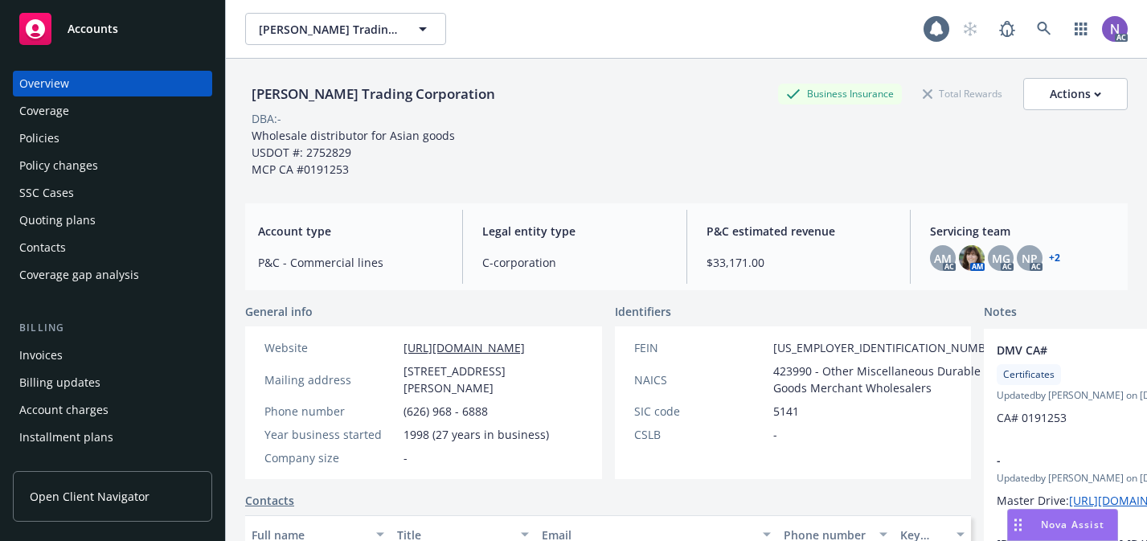
click at [320, 100] on div "[PERSON_NAME] Trading Corporation" at bounding box center [373, 94] width 256 height 21
copy div "[PERSON_NAME] Trading Corporation"
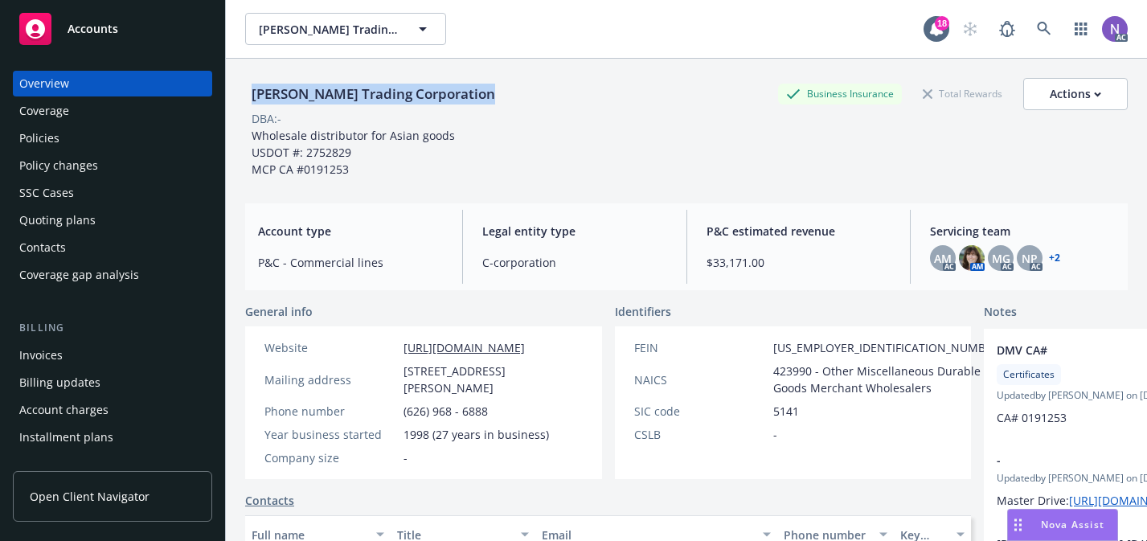
click at [174, 168] on div "Policy changes" at bounding box center [112, 166] width 186 height 26
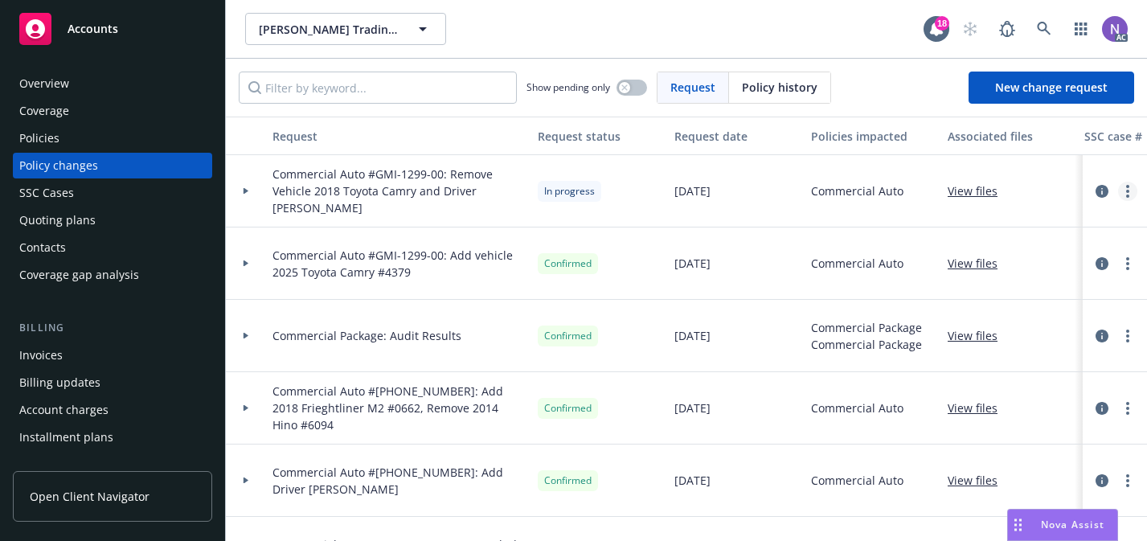
click at [1131, 192] on link "more" at bounding box center [1127, 191] width 19 height 19
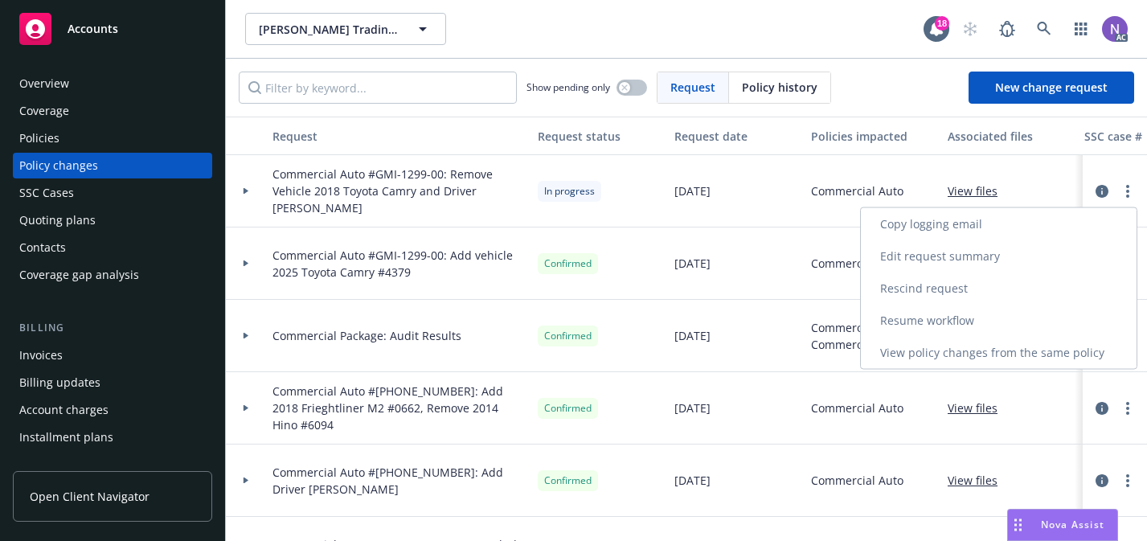
click at [941, 313] on link "Resume workflow" at bounding box center [999, 321] width 276 height 32
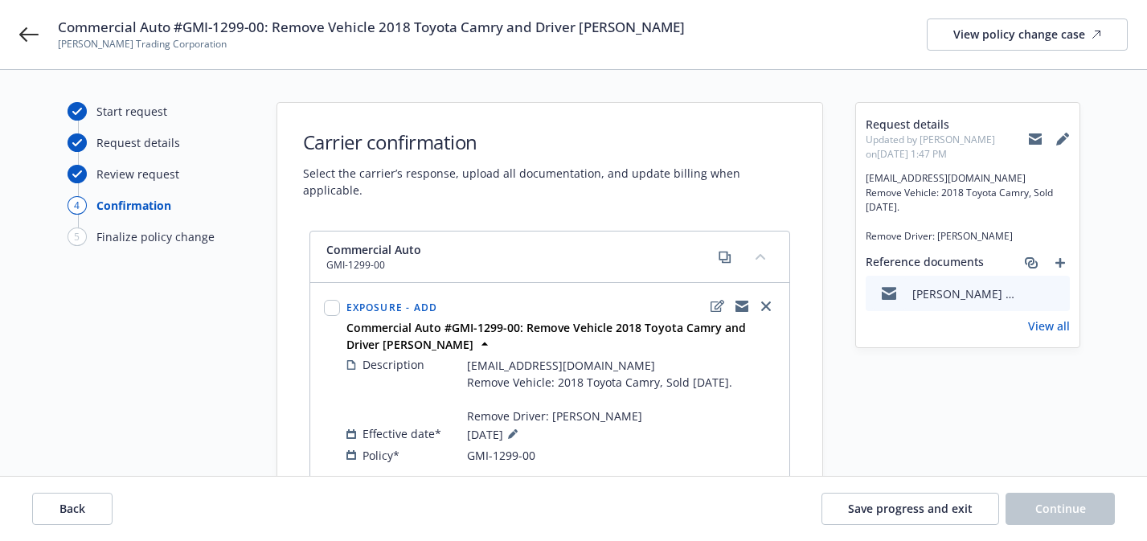
click at [943, 180] on span "[EMAIL_ADDRESS][DOMAIN_NAME] Remove Vehicle: 2018 Toyota Camry, Sold [DATE]. Re…" at bounding box center [967, 207] width 204 height 72
copy span "[EMAIL_ADDRESS][DOMAIN_NAME]"
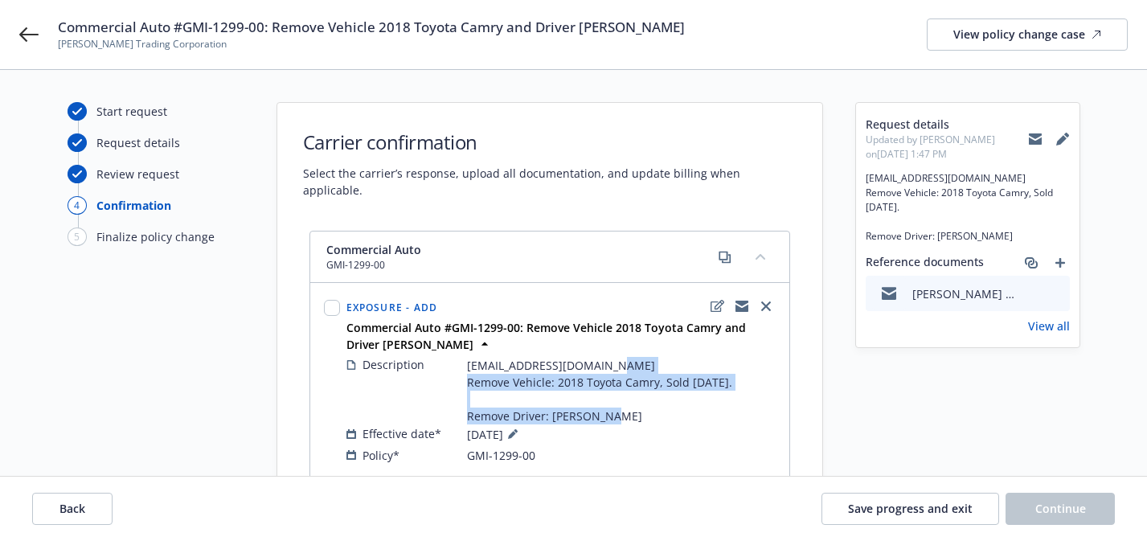
drag, startPoint x: 467, startPoint y: 363, endPoint x: 632, endPoint y: 399, distance: 168.6
click at [632, 399] on span "[EMAIL_ADDRESS][DOMAIN_NAME] Remove Vehicle: 2018 Toyota Camry, Sold [DATE]. Re…" at bounding box center [599, 390] width 265 height 67
copy span "Remove Vehicle: 2018 Toyota Camry, Sold [DATE]. Remove Driver: [PERSON_NAME]"
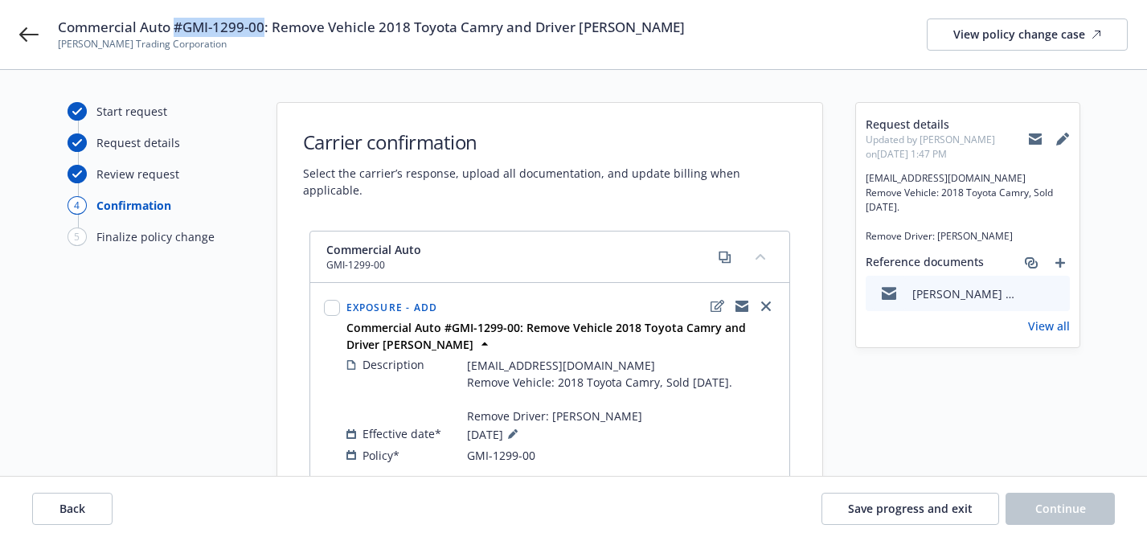
drag, startPoint x: 264, startPoint y: 27, endPoint x: 177, endPoint y: 23, distance: 87.7
click at [177, 23] on span "Commercial Auto #GMI-1299-00: Remove Vehicle 2018 Toyota Camry and Driver [PERS…" at bounding box center [371, 27] width 627 height 19
copy span "#GMI-1299-00"
click at [906, 512] on span "Save progress and exit" at bounding box center [910, 508] width 125 height 15
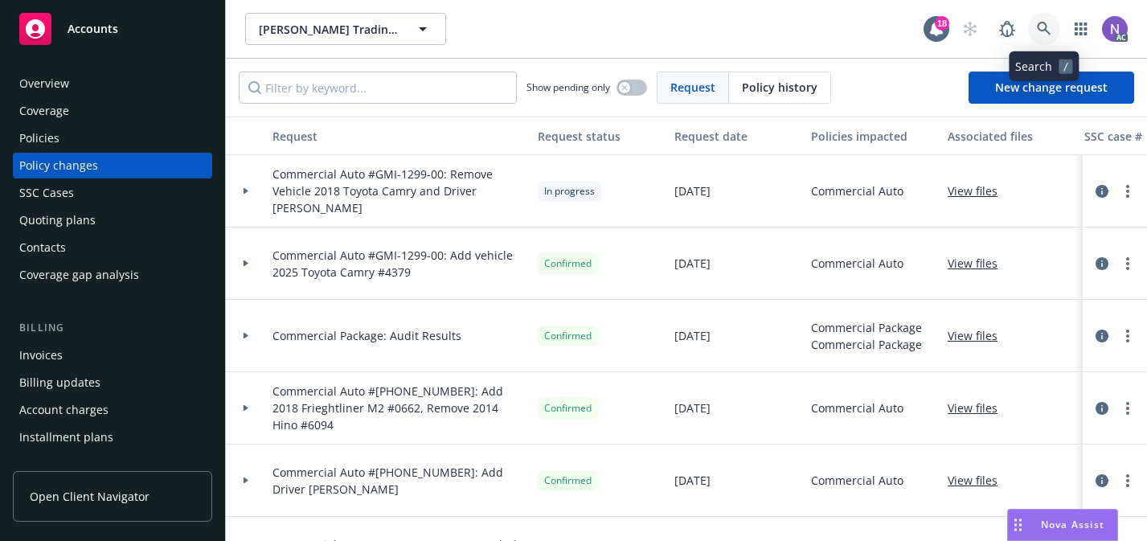
click at [1050, 32] on icon at bounding box center [1044, 29] width 14 height 14
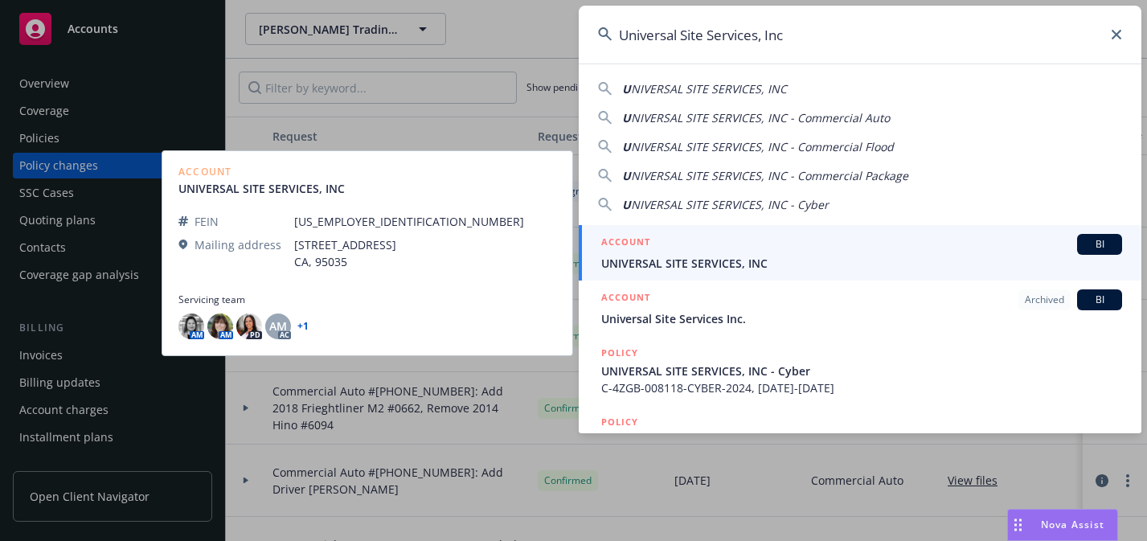
click at [795, 251] on div "ACCOUNT BI" at bounding box center [861, 244] width 521 height 21
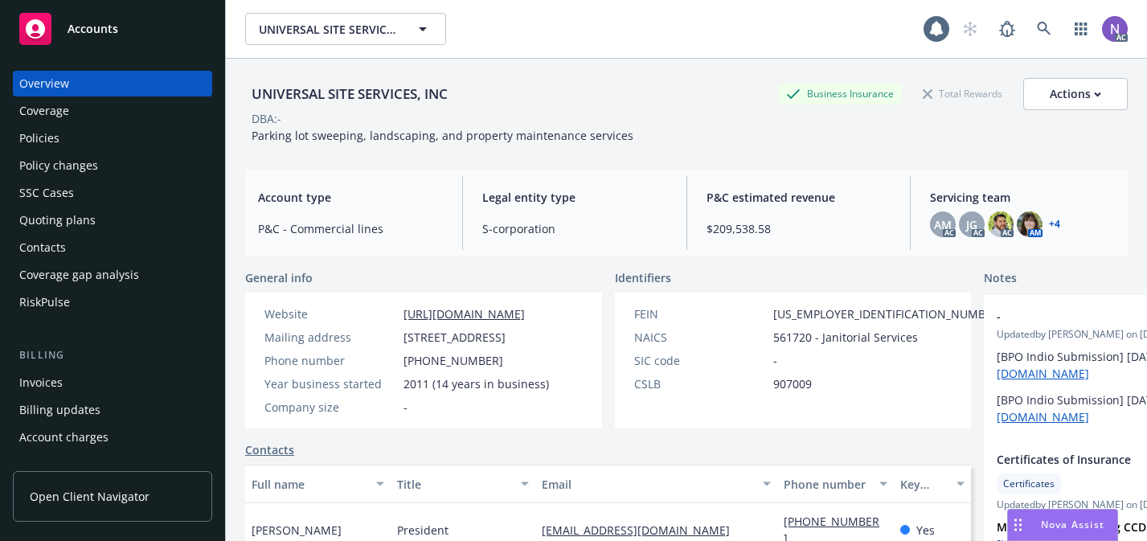
click at [167, 171] on div "Policy changes" at bounding box center [112, 166] width 186 height 26
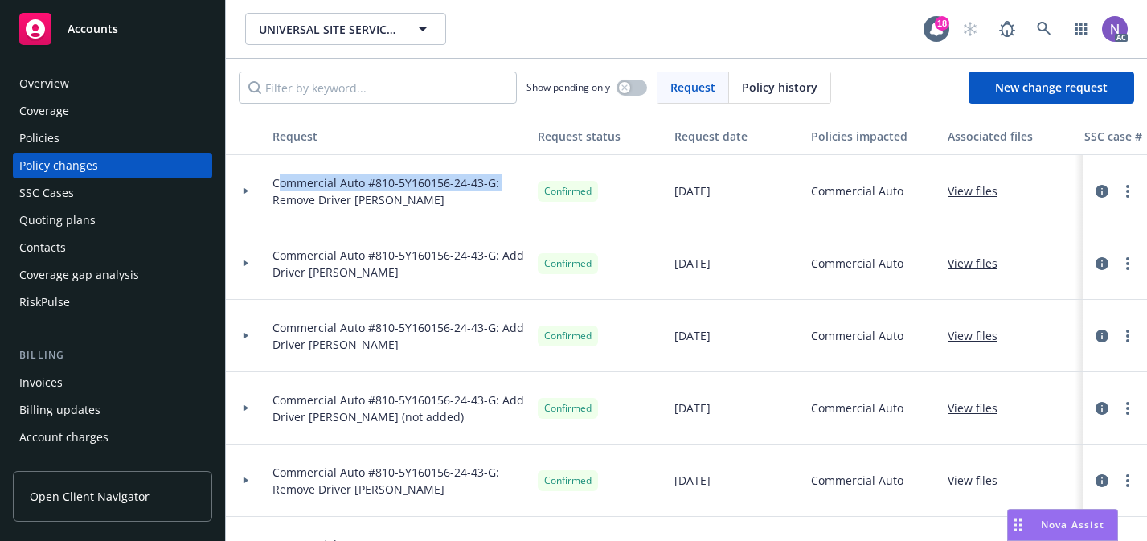
drag, startPoint x: 500, startPoint y: 183, endPoint x: 266, endPoint y: 178, distance: 233.9
click at [266, 178] on div "Commercial Auto #810-5Y160156-24-43-G: Remove Driver [PERSON_NAME]" at bounding box center [398, 191] width 265 height 72
copy span "Commercial Auto #810-5Y160156-24-43-G:"
click at [1033, 97] on link "New change request" at bounding box center [1051, 88] width 166 height 32
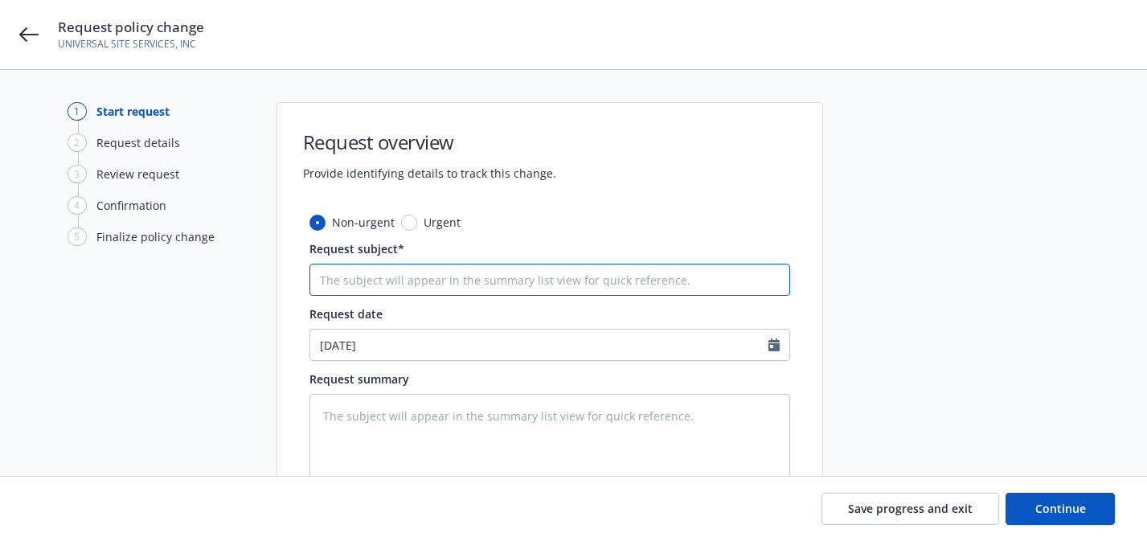
click at [683, 268] on input "Request subject*" at bounding box center [549, 280] width 481 height 32
paste input "Commercial Auto #810-5Y160156-24-43-G:"
paste input "[US_VEHICLE_IDENTIFICATION_NUMBER]"
click at [671, 277] on input "Commercial Auto #810-5Y160156-24-43-G: Remove 2015 PJ Trailer #[US_VEHICLE_IDEN…" at bounding box center [549, 280] width 481 height 32
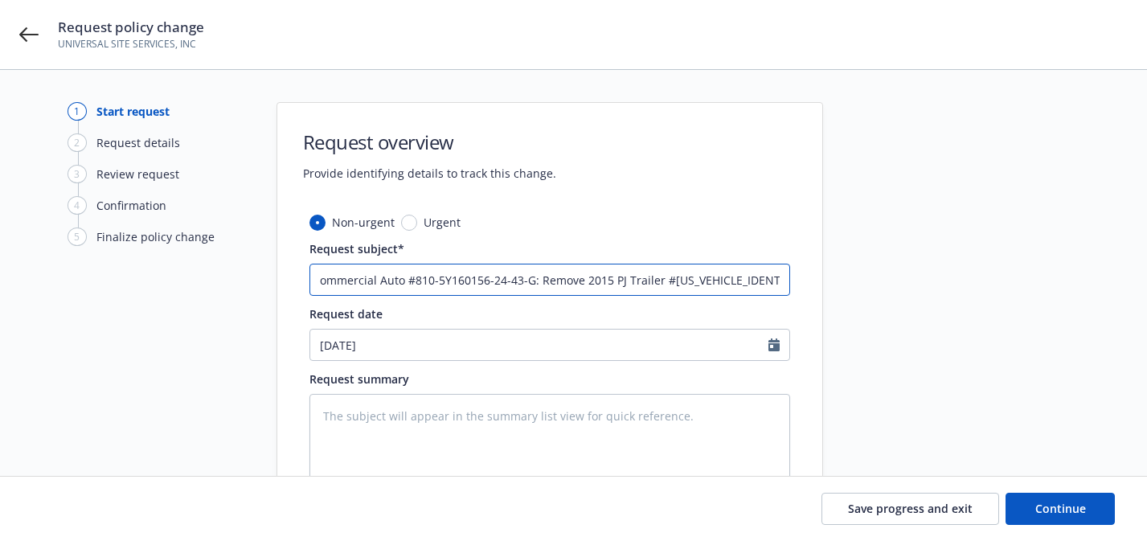
drag, startPoint x: 667, startPoint y: 277, endPoint x: 752, endPoint y: 286, distance: 85.6
click at [752, 286] on input "Commercial Auto #810-5Y160156-24-43-G: Remove 2015 PJ Trailer #[US_VEHICLE_IDEN…" at bounding box center [549, 280] width 481 height 32
drag, startPoint x: 734, startPoint y: 523, endPoint x: 734, endPoint y: 605, distance: 82.0
click at [734, 540] on html "Request policy change UNIVERSAL SITE SERVICES, INC 1 Start request 2 Request de…" at bounding box center [573, 270] width 1147 height 541
